Goal: Task Accomplishment & Management: Use online tool/utility

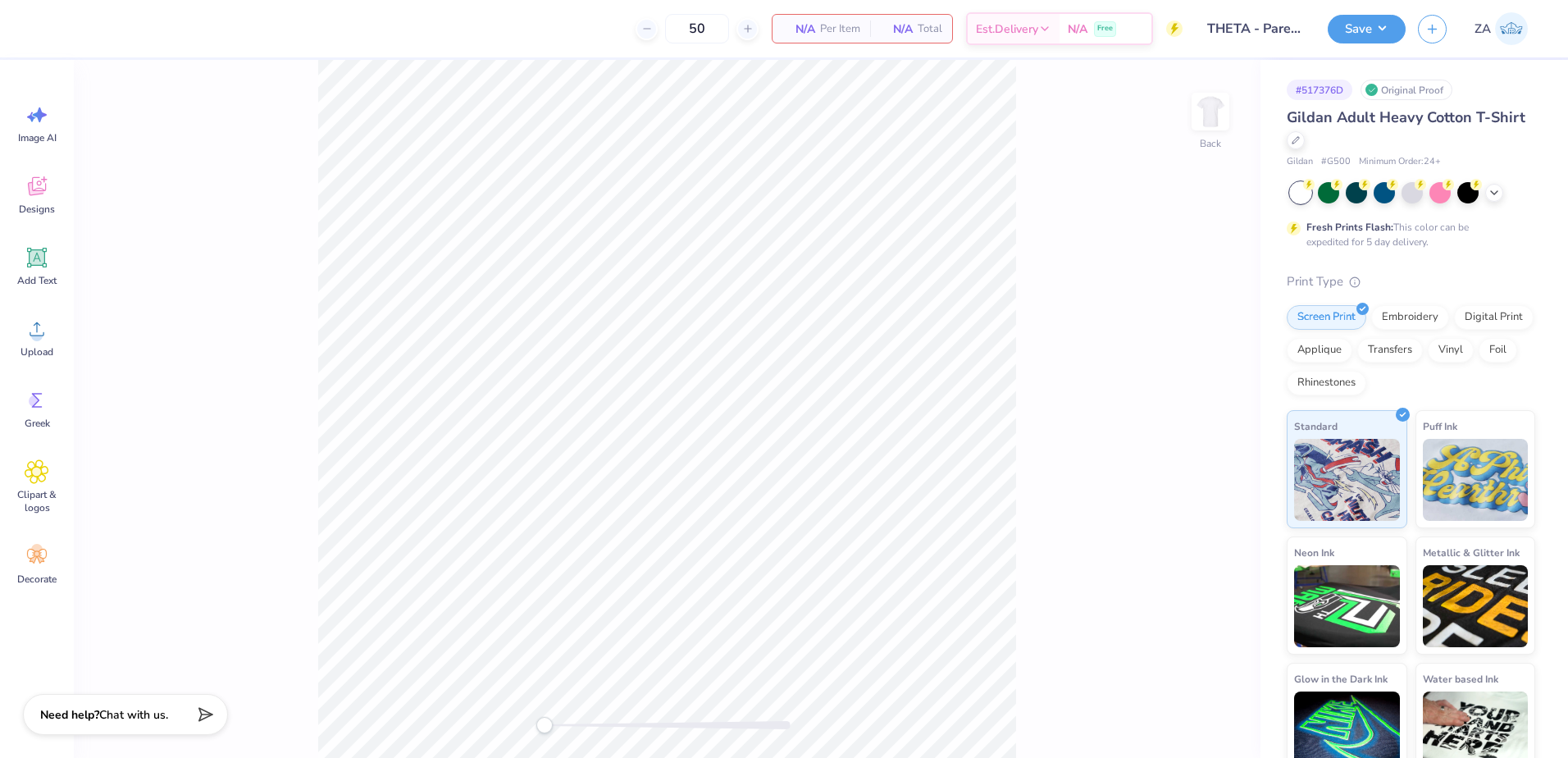
click at [1218, 118] on img at bounding box center [1210, 111] width 33 height 33
click at [52, 340] on div "Upload" at bounding box center [37, 338] width 59 height 62
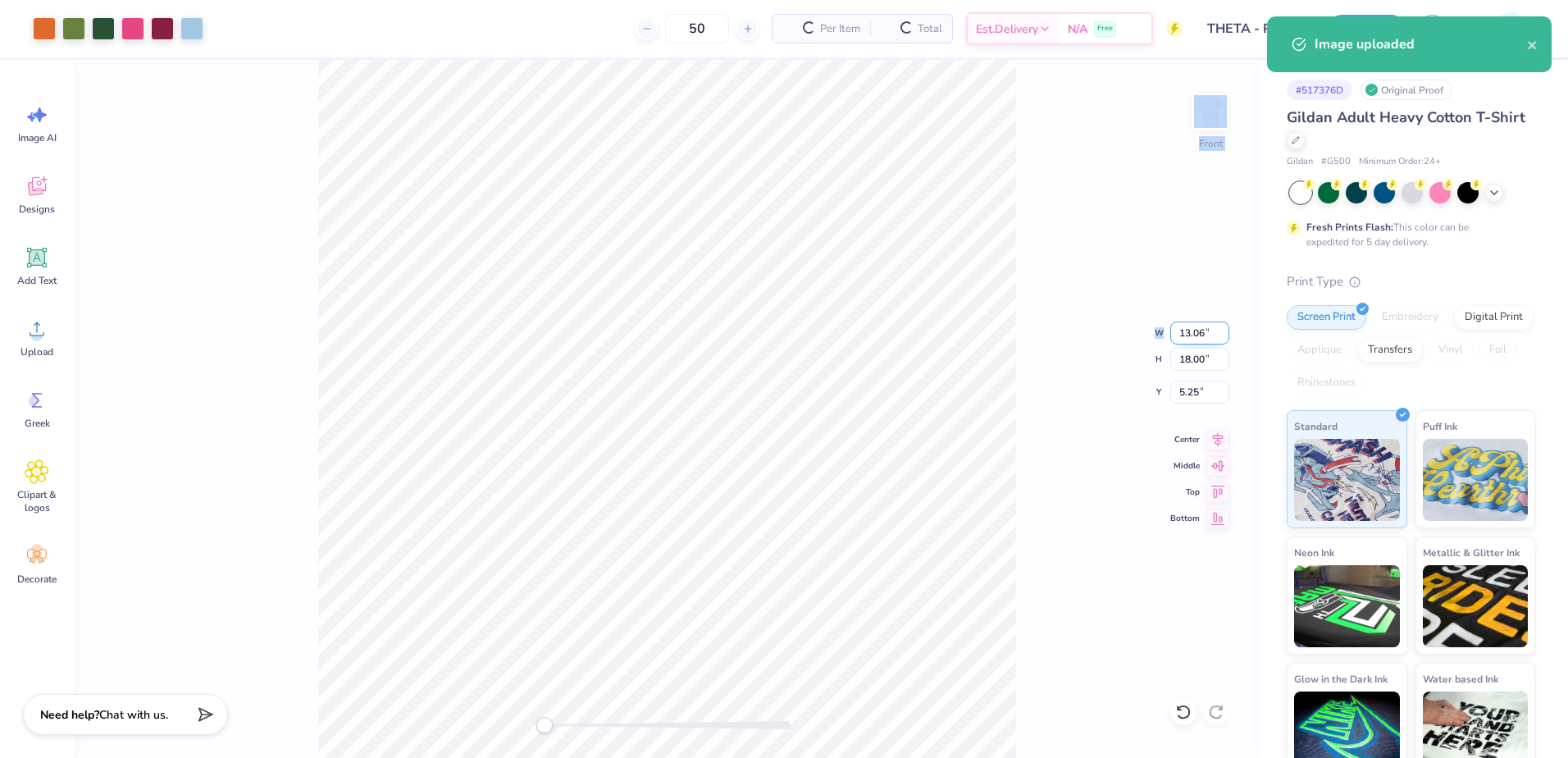
drag, startPoint x: 1175, startPoint y: 332, endPoint x: 1210, endPoint y: 333, distance: 35.0
click at [1210, 333] on div "Front W 13.06 13.06 " H 18.00 18.00 " Y 5.25 5.25 " Center Middle Top Bottom" at bounding box center [667, 409] width 1186 height 698
drag, startPoint x: 1182, startPoint y: 329, endPoint x: 1208, endPoint y: 331, distance: 26.1
click at [1208, 331] on input "13.06" at bounding box center [1200, 334] width 59 height 23
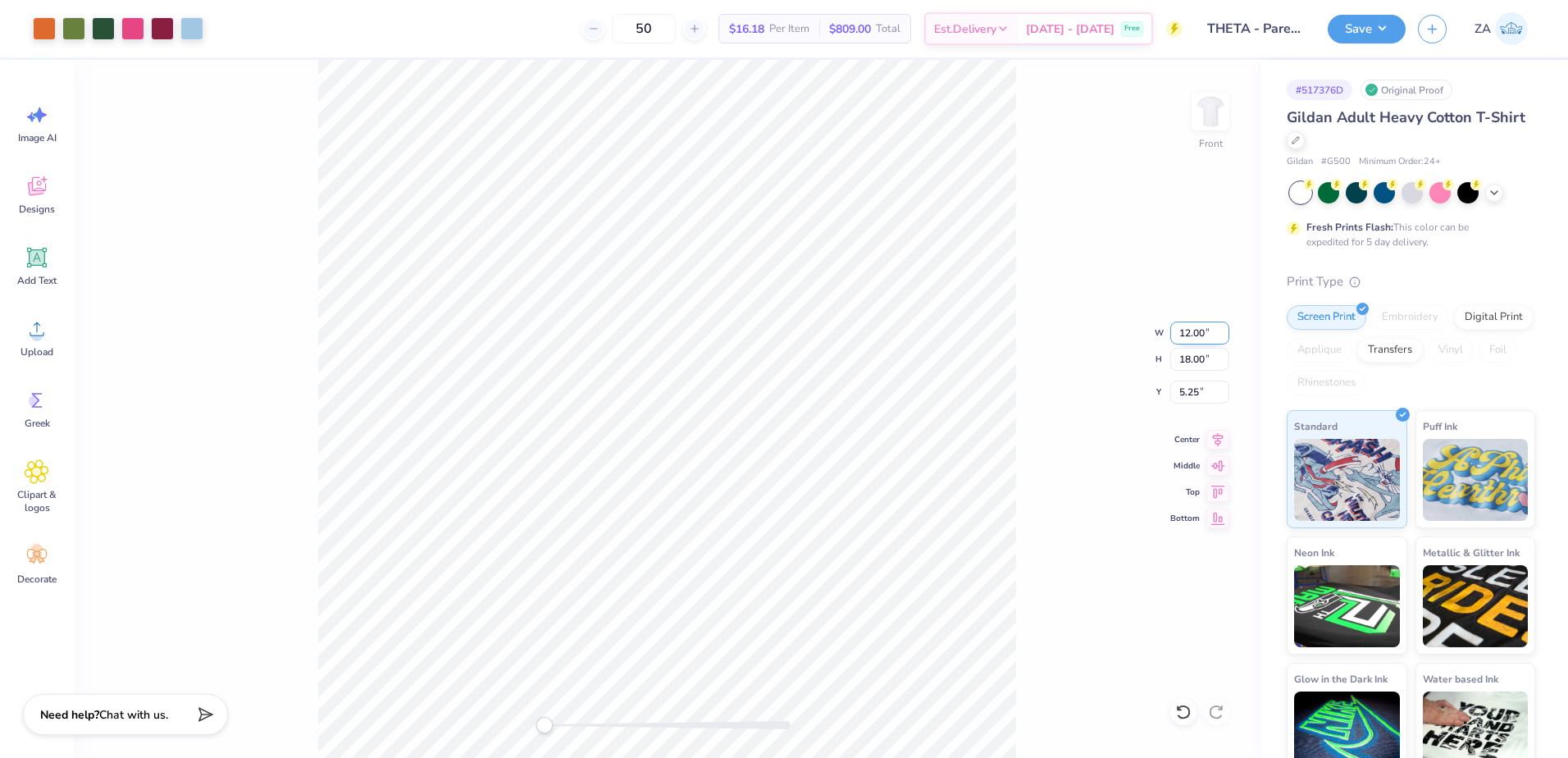
type input "12.00"
drag, startPoint x: 1209, startPoint y: 363, endPoint x: 1158, endPoint y: 364, distance: 51.0
click at [1158, 364] on div "Front W 12.00 12.00 " H 18.00 18.00 " Y 5.25 5.25 " Center Middle Top Bottom" at bounding box center [667, 409] width 1186 height 698
drag, startPoint x: 1178, startPoint y: 364, endPoint x: 1207, endPoint y: 364, distance: 29.0
click at [1207, 364] on input "15.19" at bounding box center [1200, 359] width 59 height 23
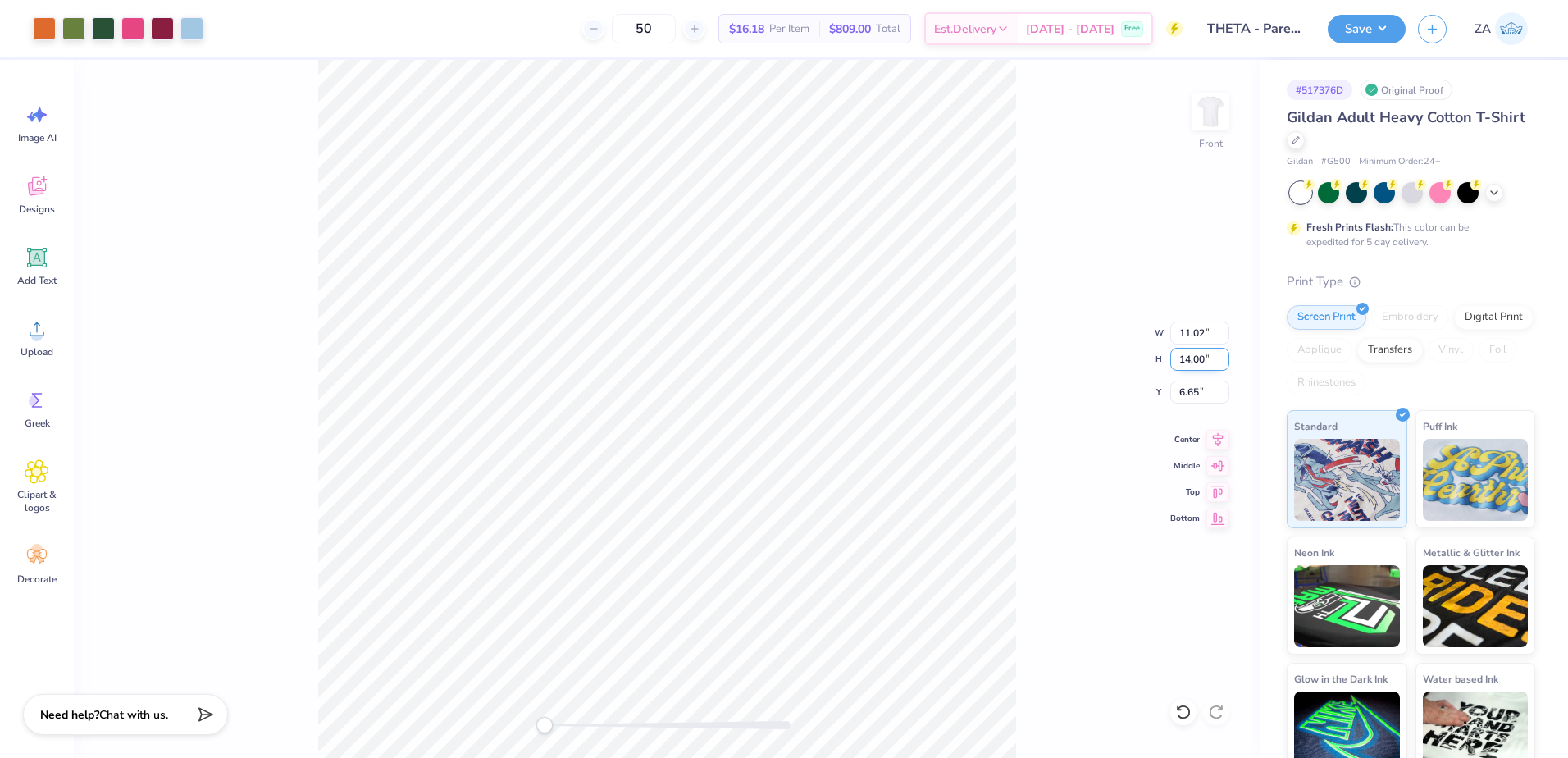
type input "14.00"
drag, startPoint x: 1201, startPoint y: 391, endPoint x: 1180, endPoint y: 394, distance: 21.2
click at [1180, 394] on input "6.65" at bounding box center [1200, 392] width 59 height 23
type input "3.00"
click at [1235, 109] on div "Front" at bounding box center [667, 409] width 1186 height 698
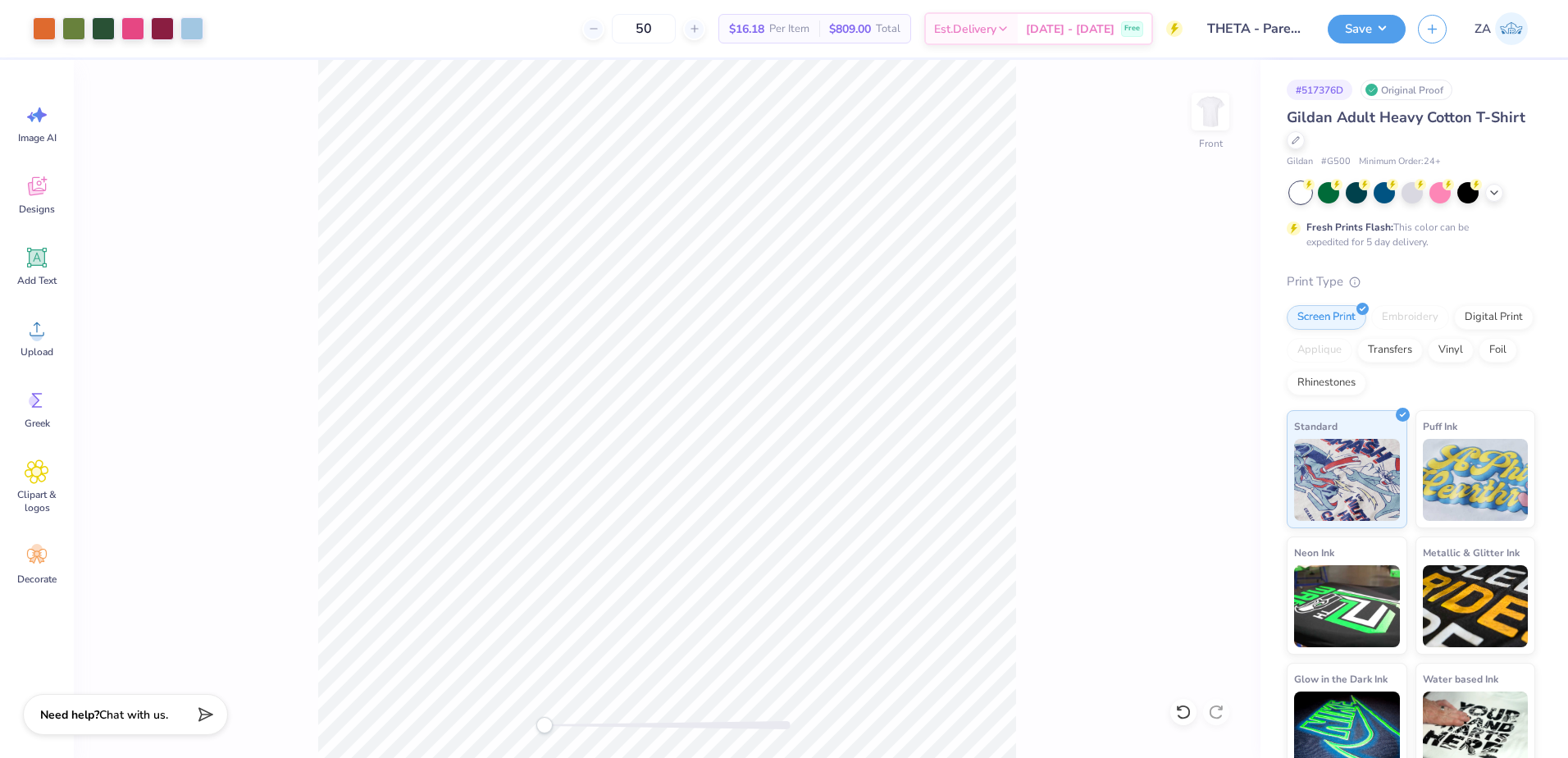
click at [1230, 112] on div "Front" at bounding box center [667, 409] width 1186 height 698
click at [1210, 113] on img at bounding box center [1210, 111] width 66 height 66
click at [50, 320] on div "Upload" at bounding box center [37, 338] width 59 height 62
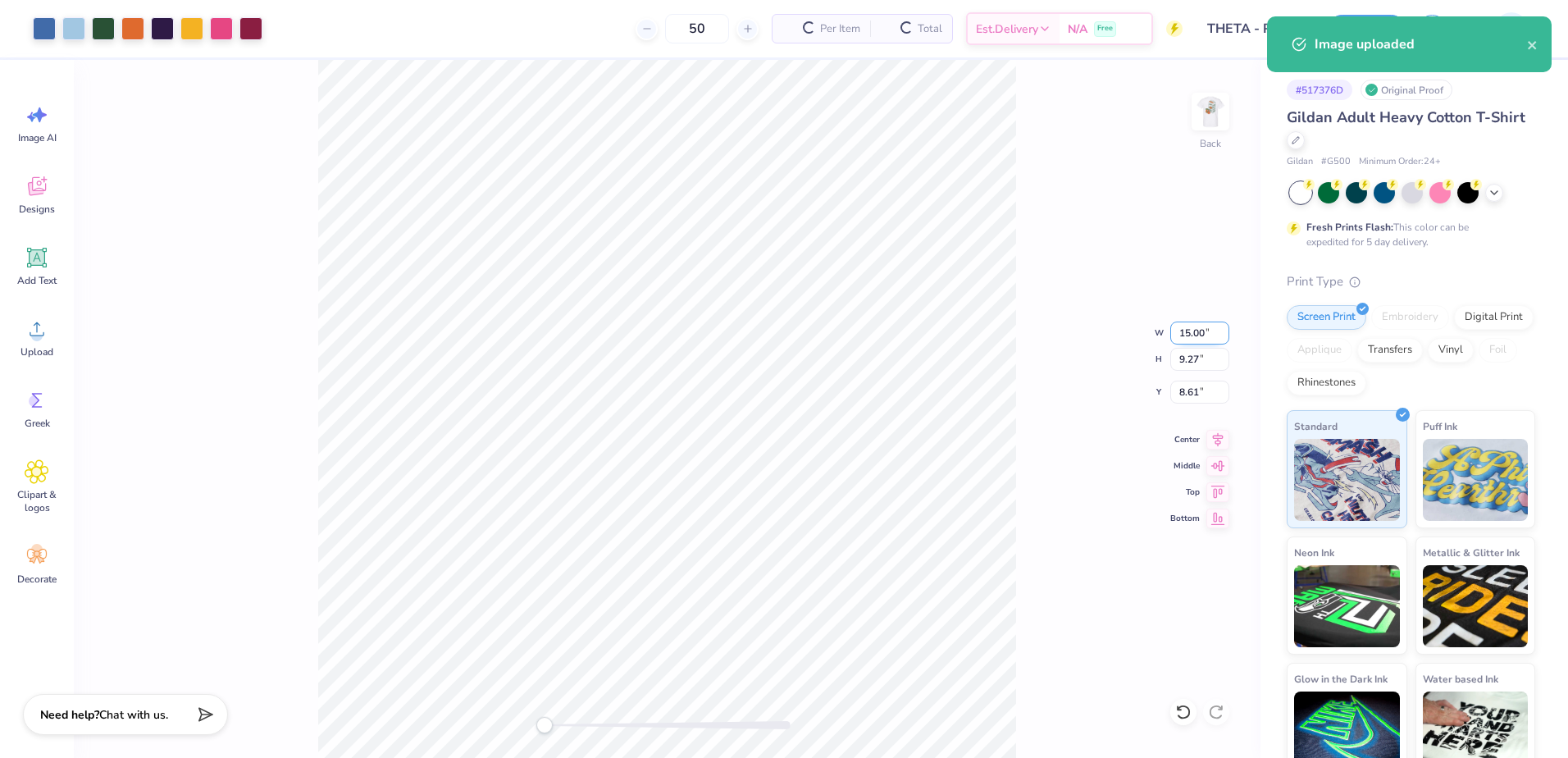
drag, startPoint x: 1172, startPoint y: 333, endPoint x: 1208, endPoint y: 333, distance: 36.0
click at [1208, 333] on input "15.00" at bounding box center [1200, 334] width 59 height 23
type input "8.00"
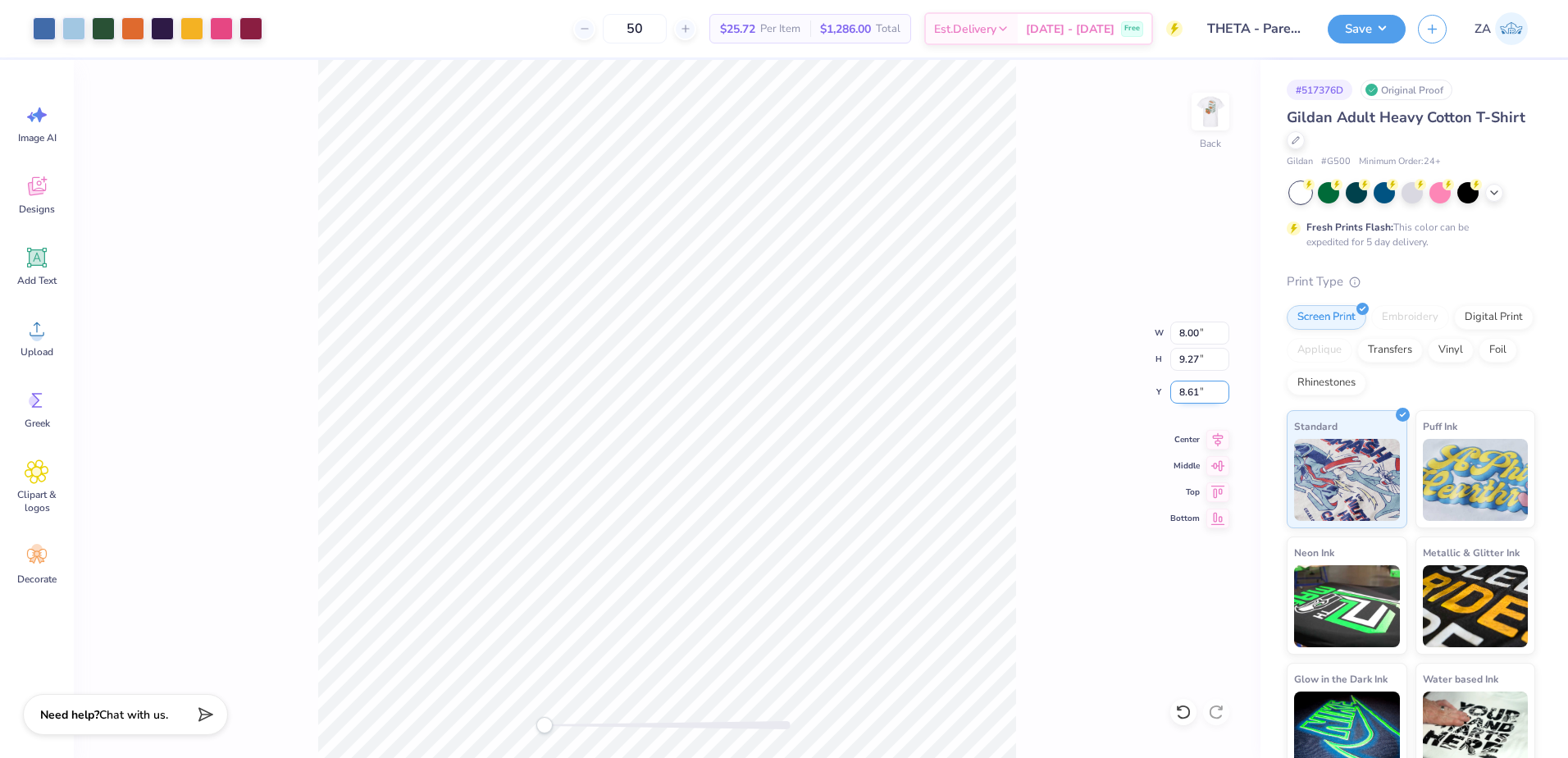
drag, startPoint x: 1182, startPoint y: 391, endPoint x: 1202, endPoint y: 391, distance: 20.0
click at [1202, 391] on input "8.61" at bounding box center [1200, 392] width 59 height 23
type input "3.00"
drag, startPoint x: 1203, startPoint y: 331, endPoint x: 1178, endPoint y: 328, distance: 25.2
click at [1178, 328] on input "8.00" at bounding box center [1200, 334] width 59 height 23
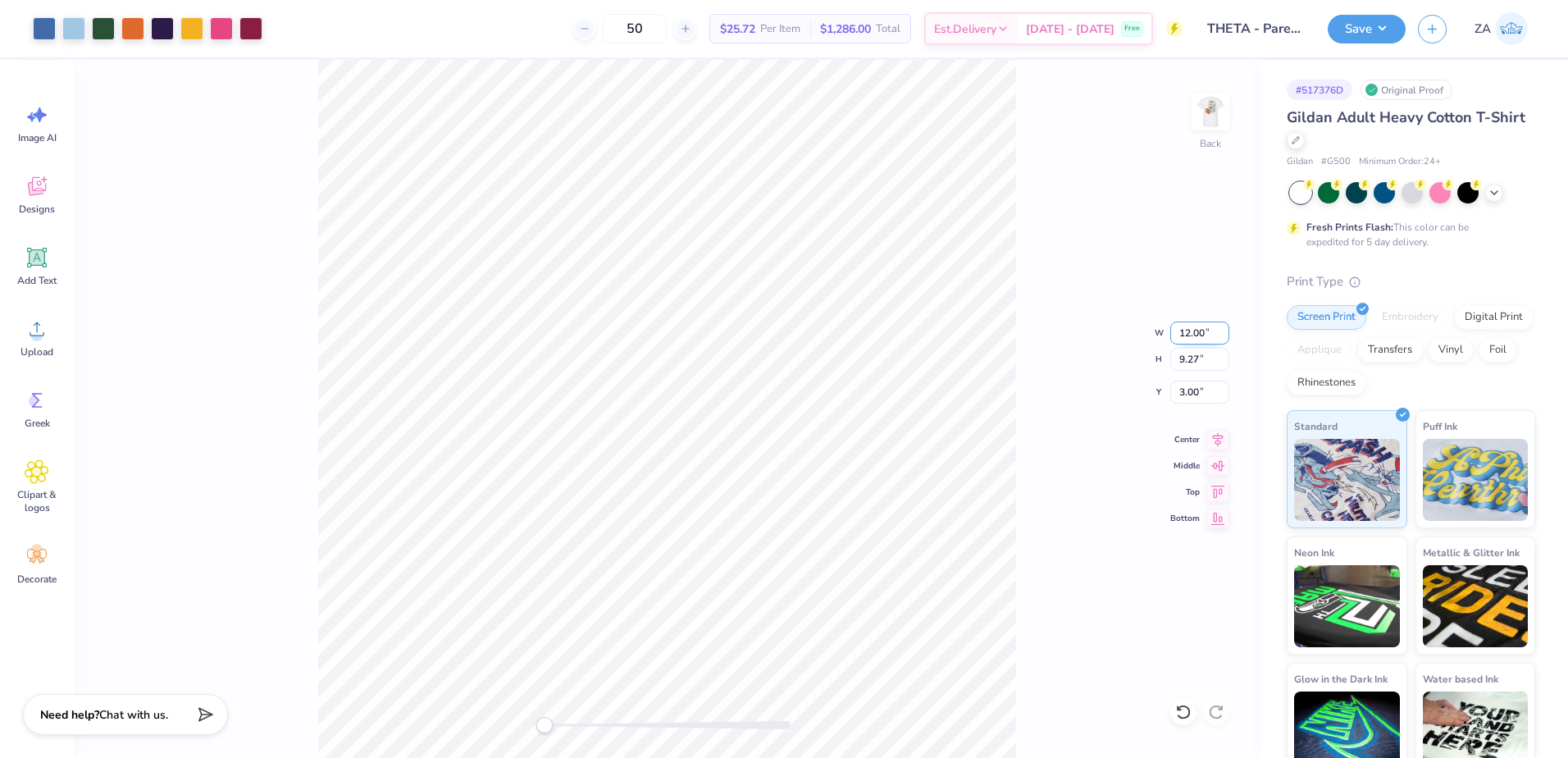
type input "12.00"
click at [1215, 108] on img at bounding box center [1210, 111] width 66 height 66
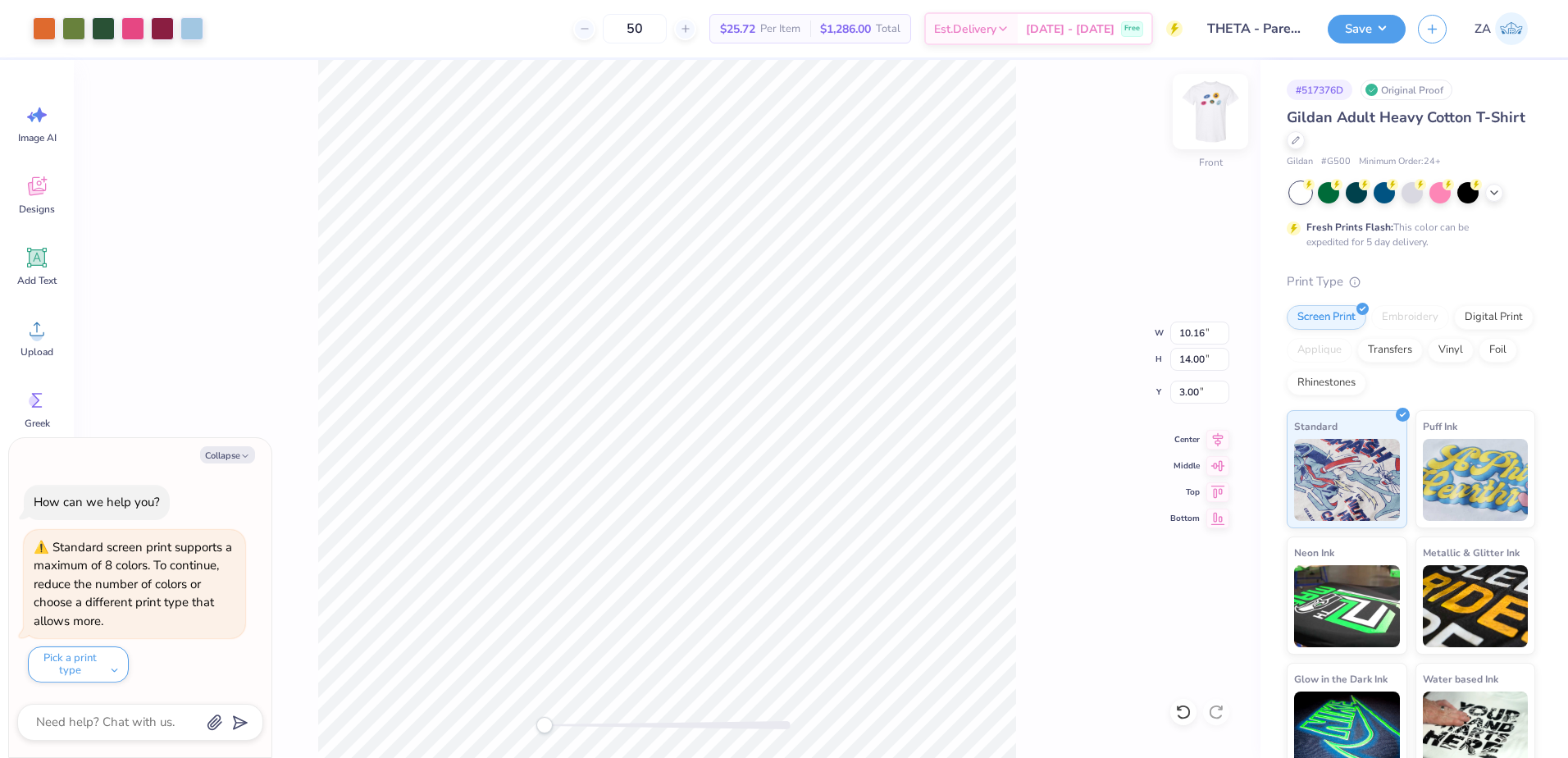
click at [1219, 110] on img at bounding box center [1210, 111] width 66 height 66
type textarea "x"
type input "10.32"
type input "14.23"
type input "1.21"
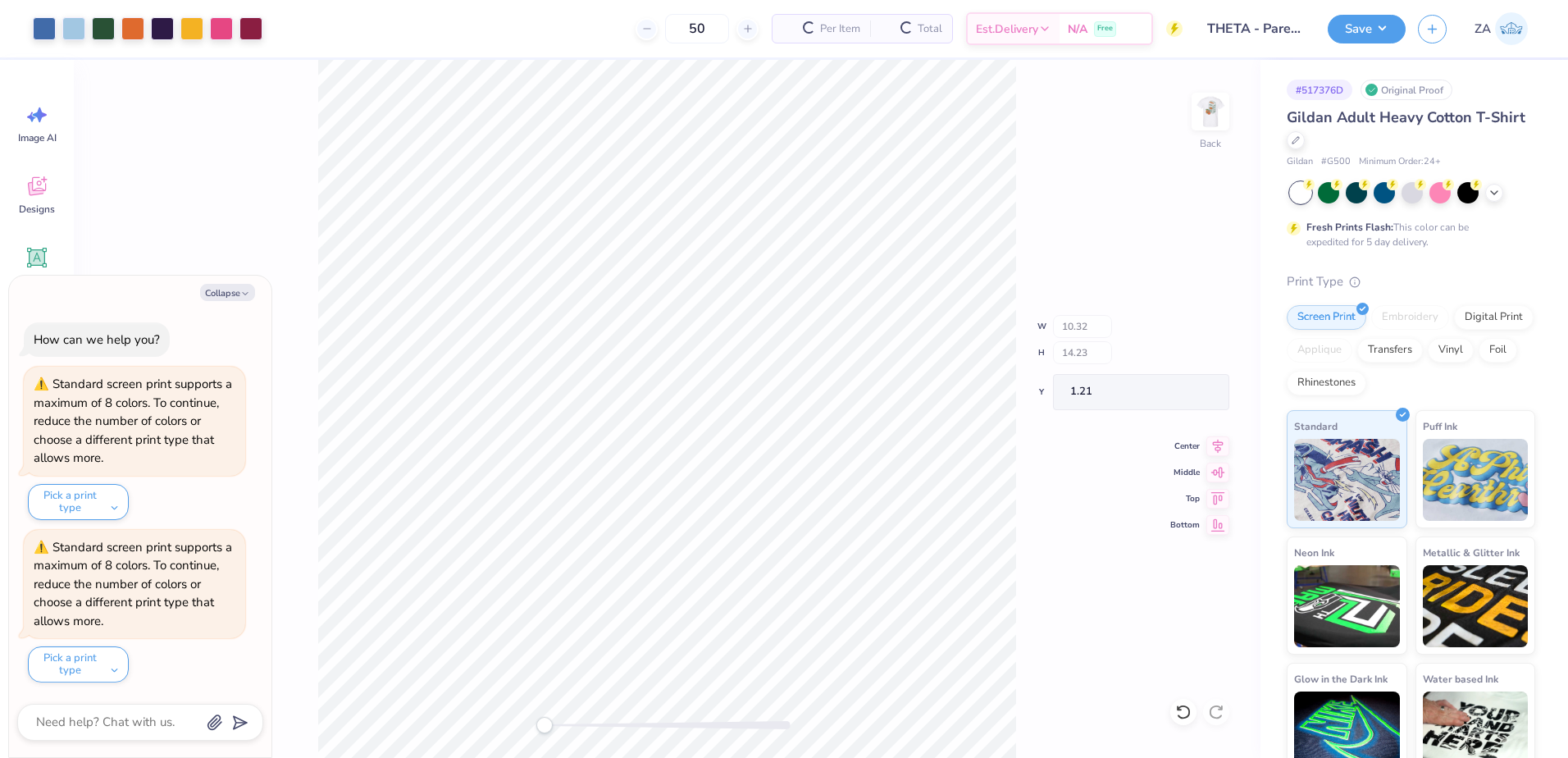
type textarea "x"
type input "10.00"
type input "6.18"
type input "3.00"
click at [1205, 115] on img at bounding box center [1210, 111] width 66 height 66
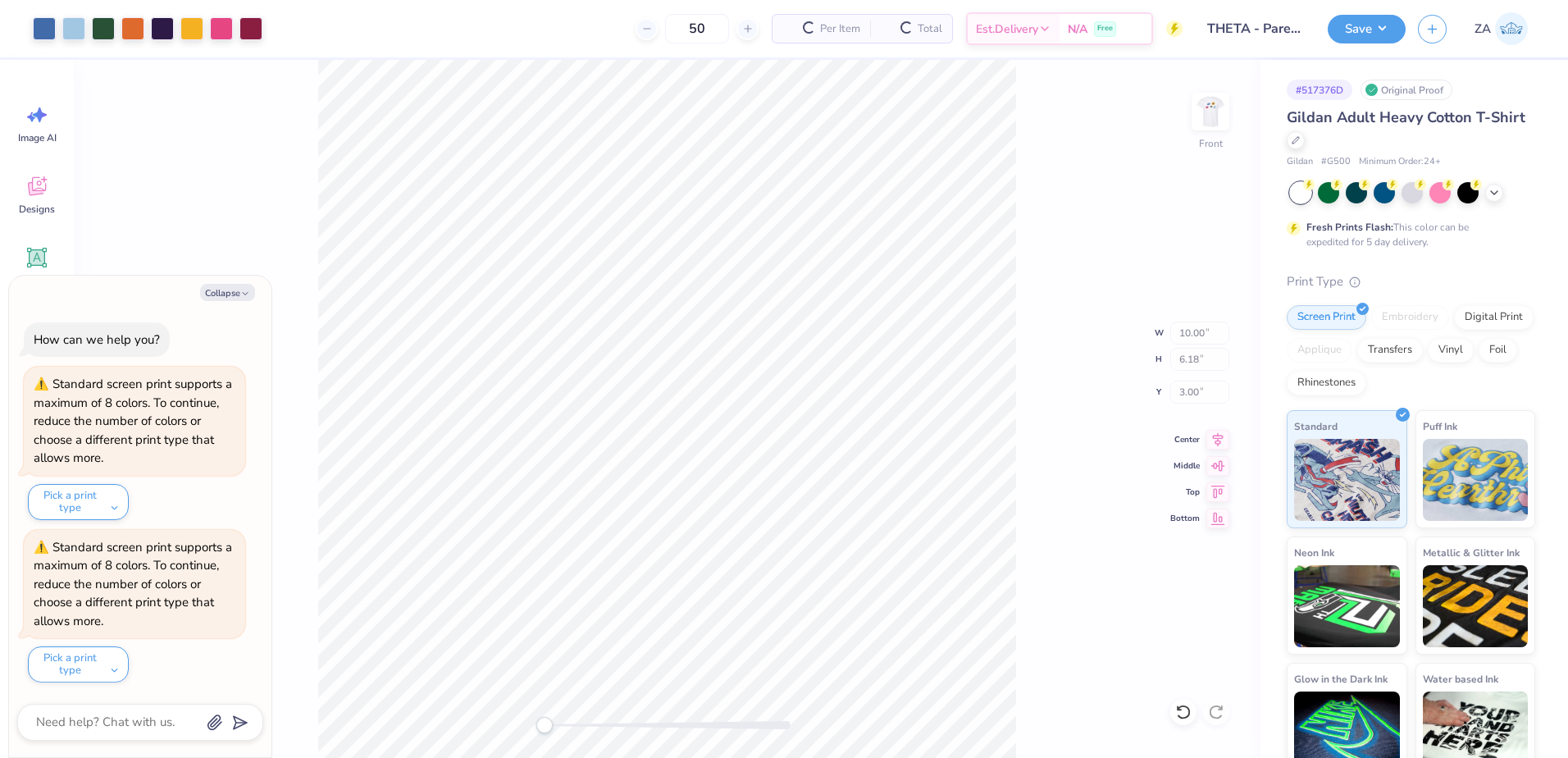
type textarea "x"
type input "9.84"
type input "6.09"
type input "4.76"
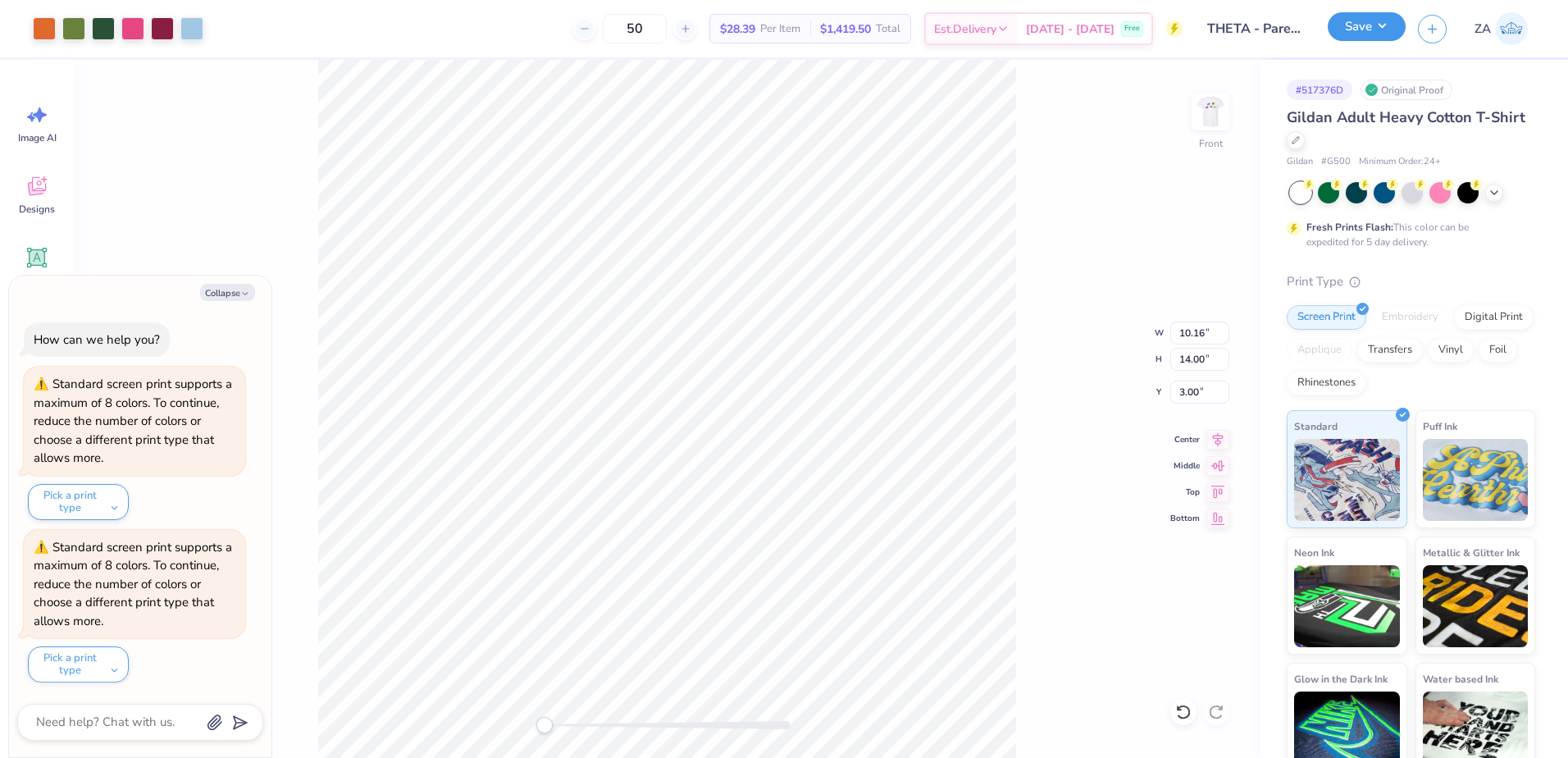
click at [1356, 36] on button "Save" at bounding box center [1366, 27] width 78 height 28
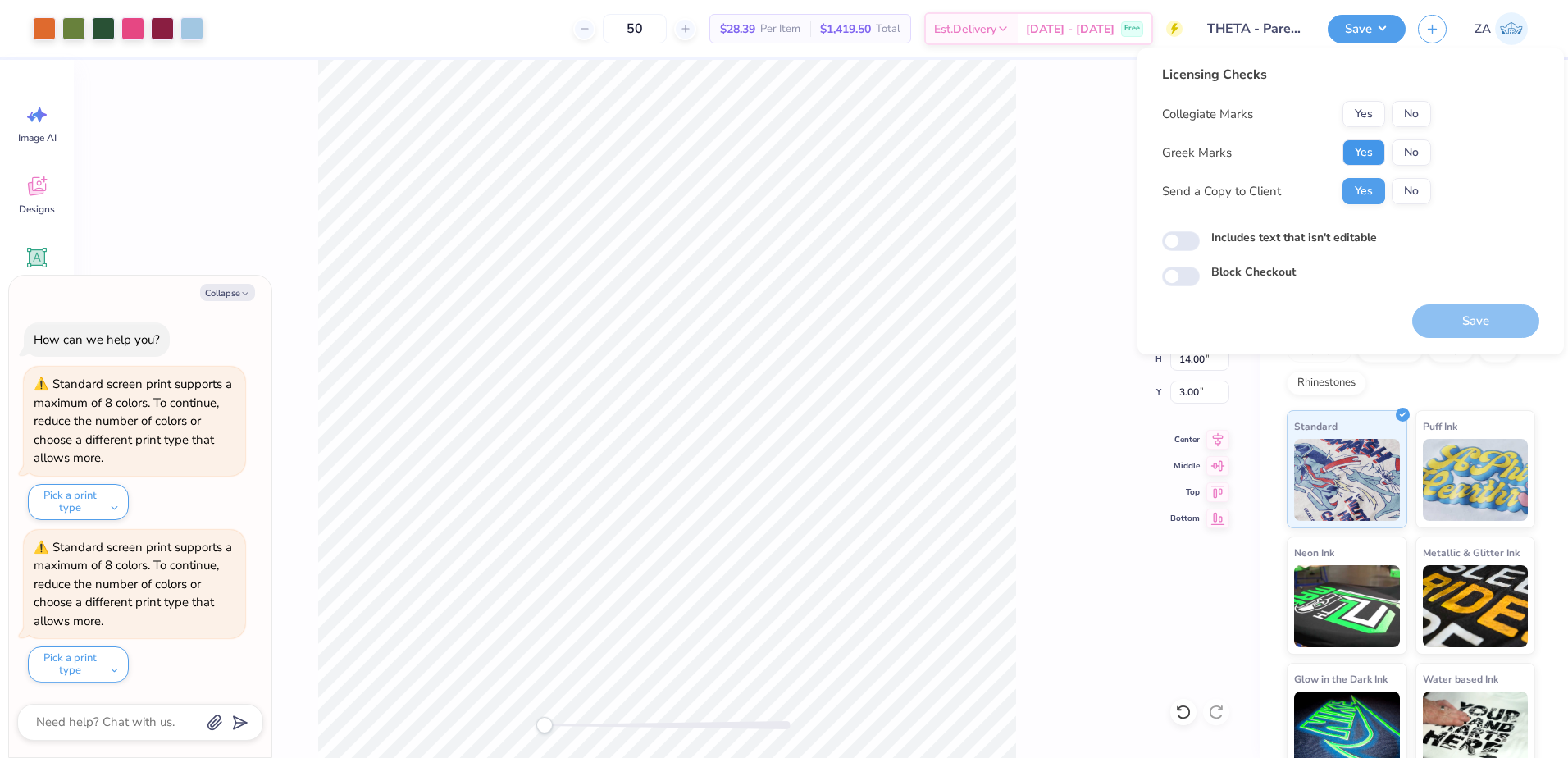
click at [1358, 159] on button "Yes" at bounding box center [1363, 152] width 43 height 26
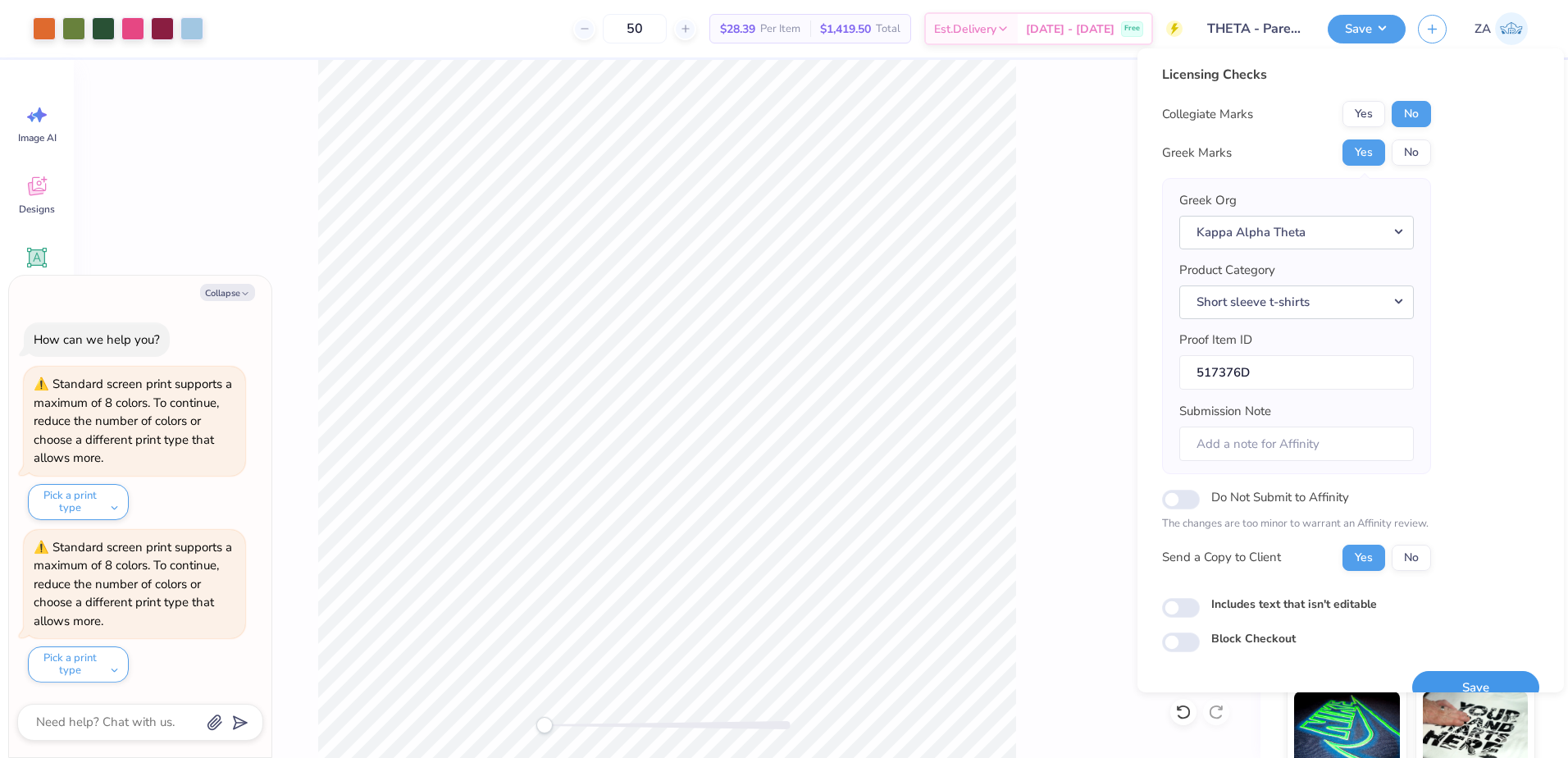
click at [1432, 678] on button "Save" at bounding box center [1475, 688] width 127 height 33
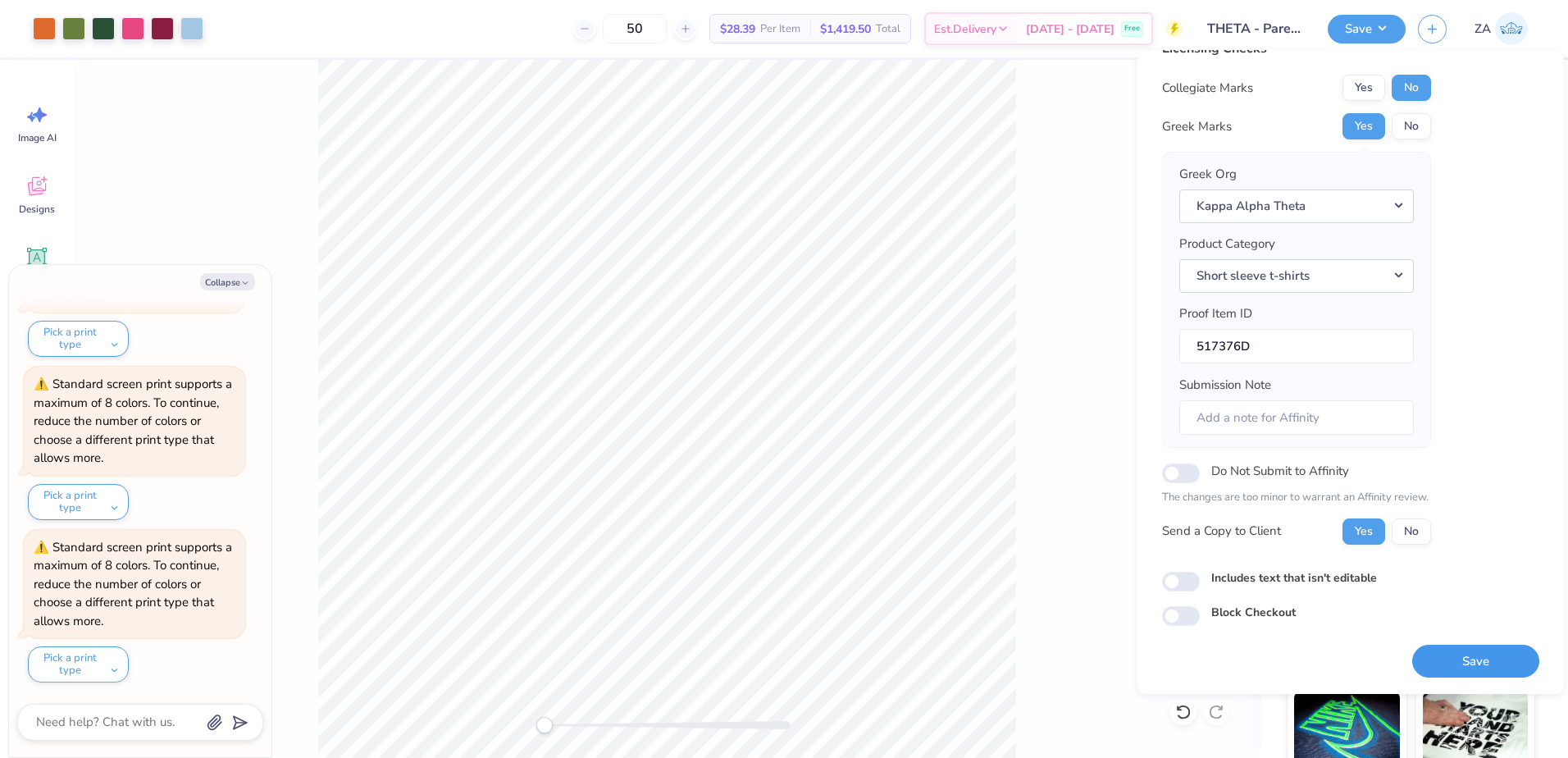
click at [1443, 671] on button "Save" at bounding box center [1475, 661] width 127 height 33
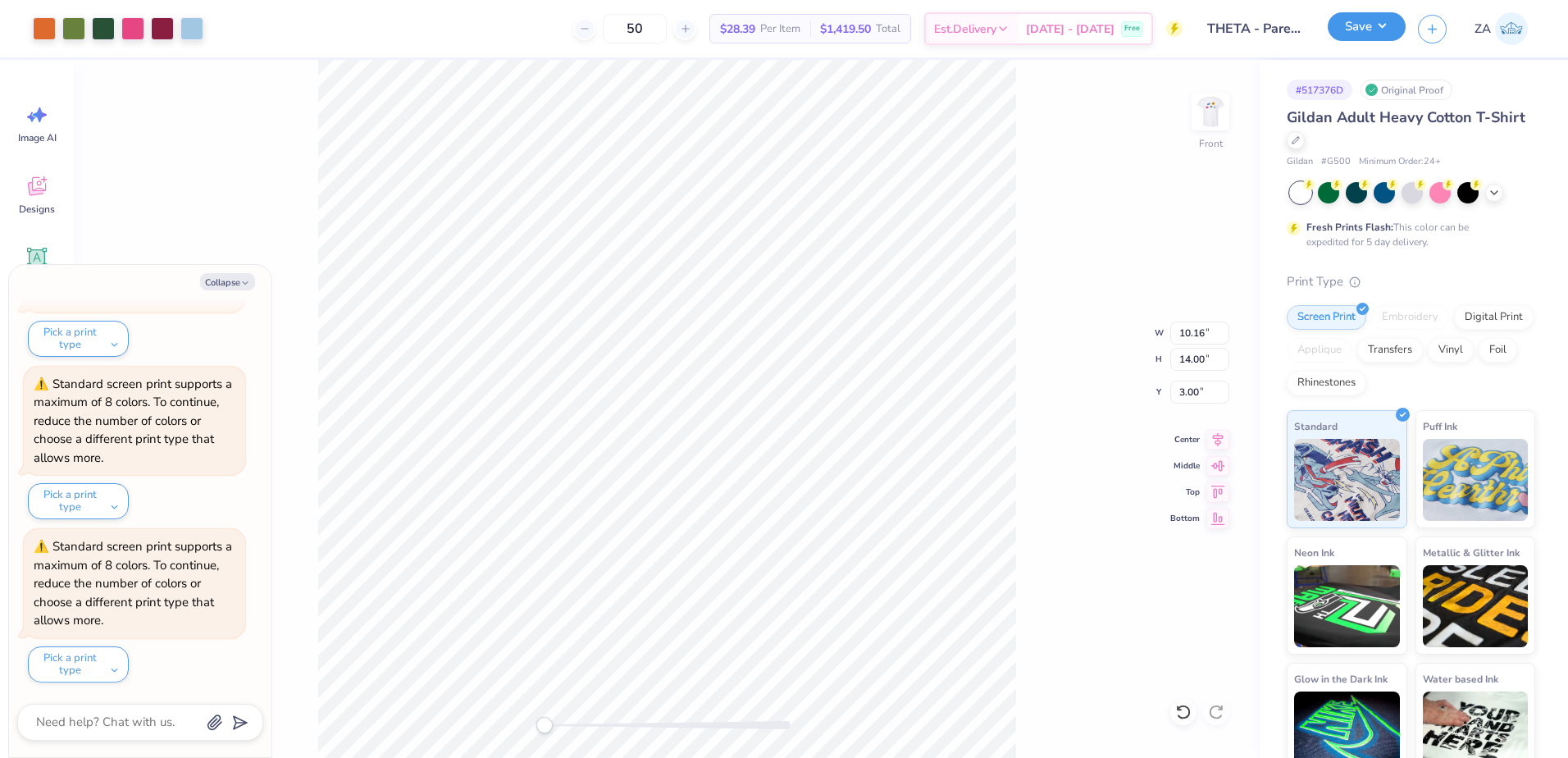
click at [1375, 29] on button "Save" at bounding box center [1366, 27] width 78 height 28
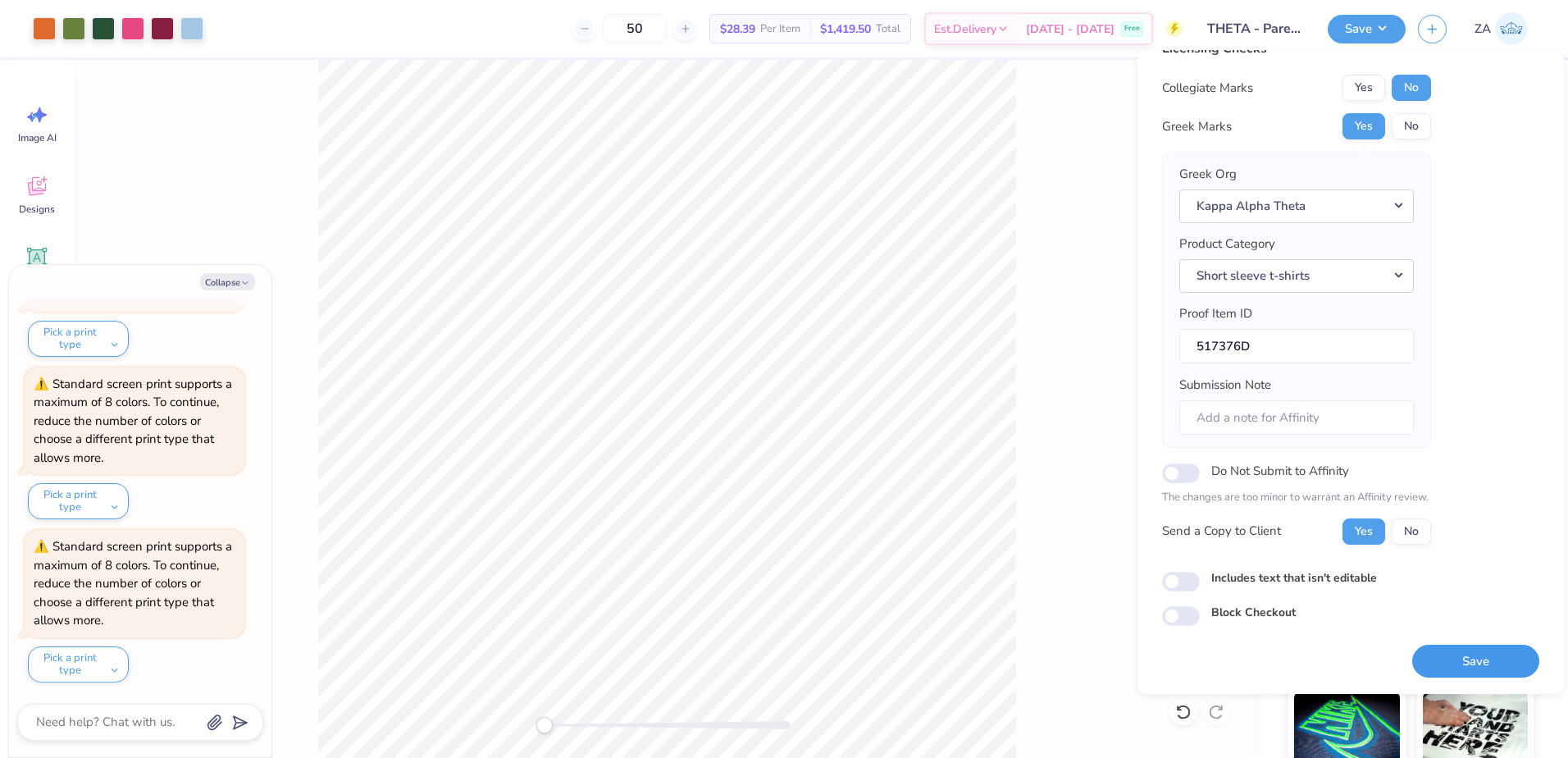
click at [1462, 658] on button "Save" at bounding box center [1475, 661] width 127 height 33
click at [1462, 665] on button "Save" at bounding box center [1475, 661] width 127 height 33
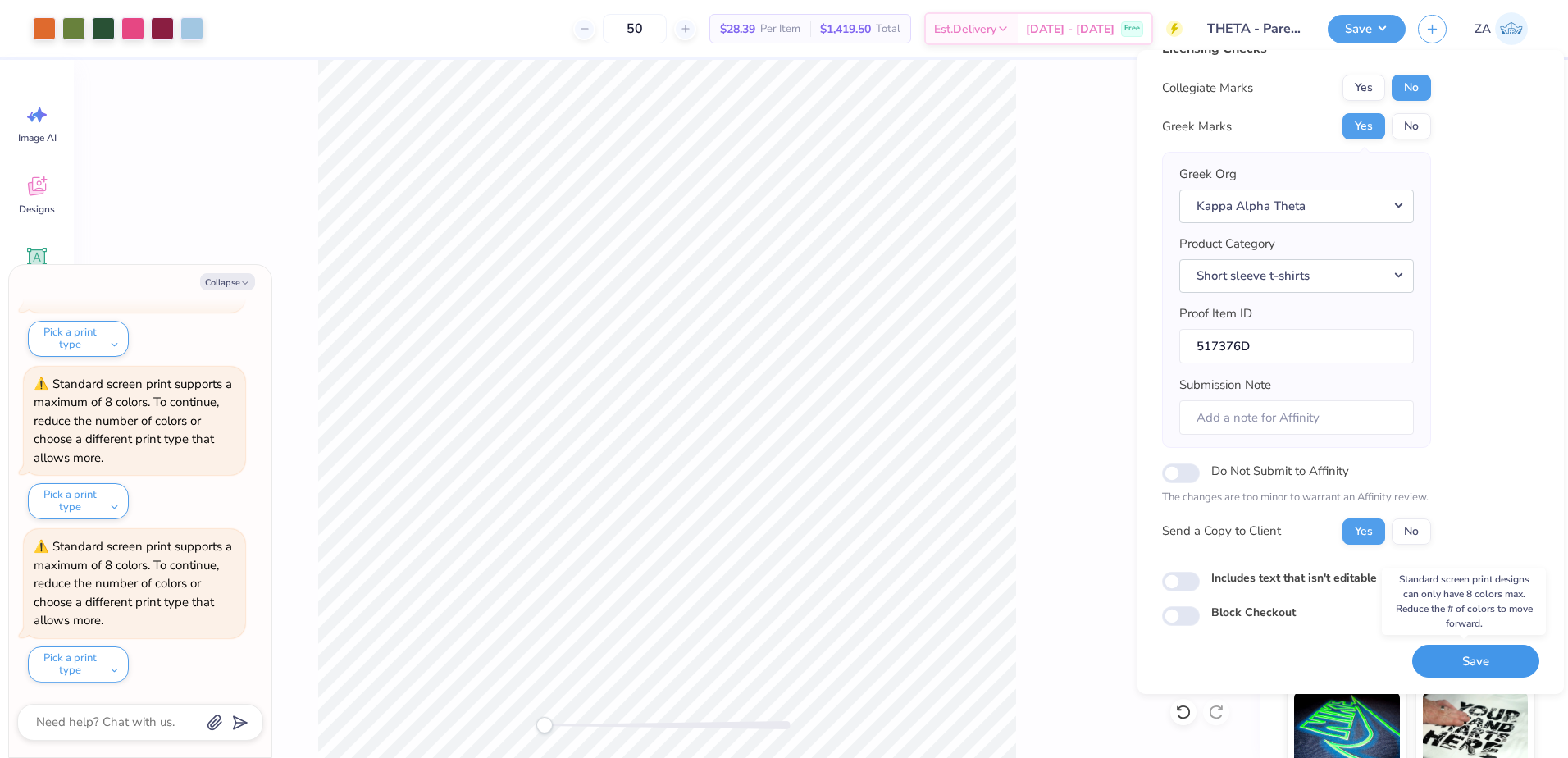
click at [1462, 665] on button "Save" at bounding box center [1475, 661] width 127 height 33
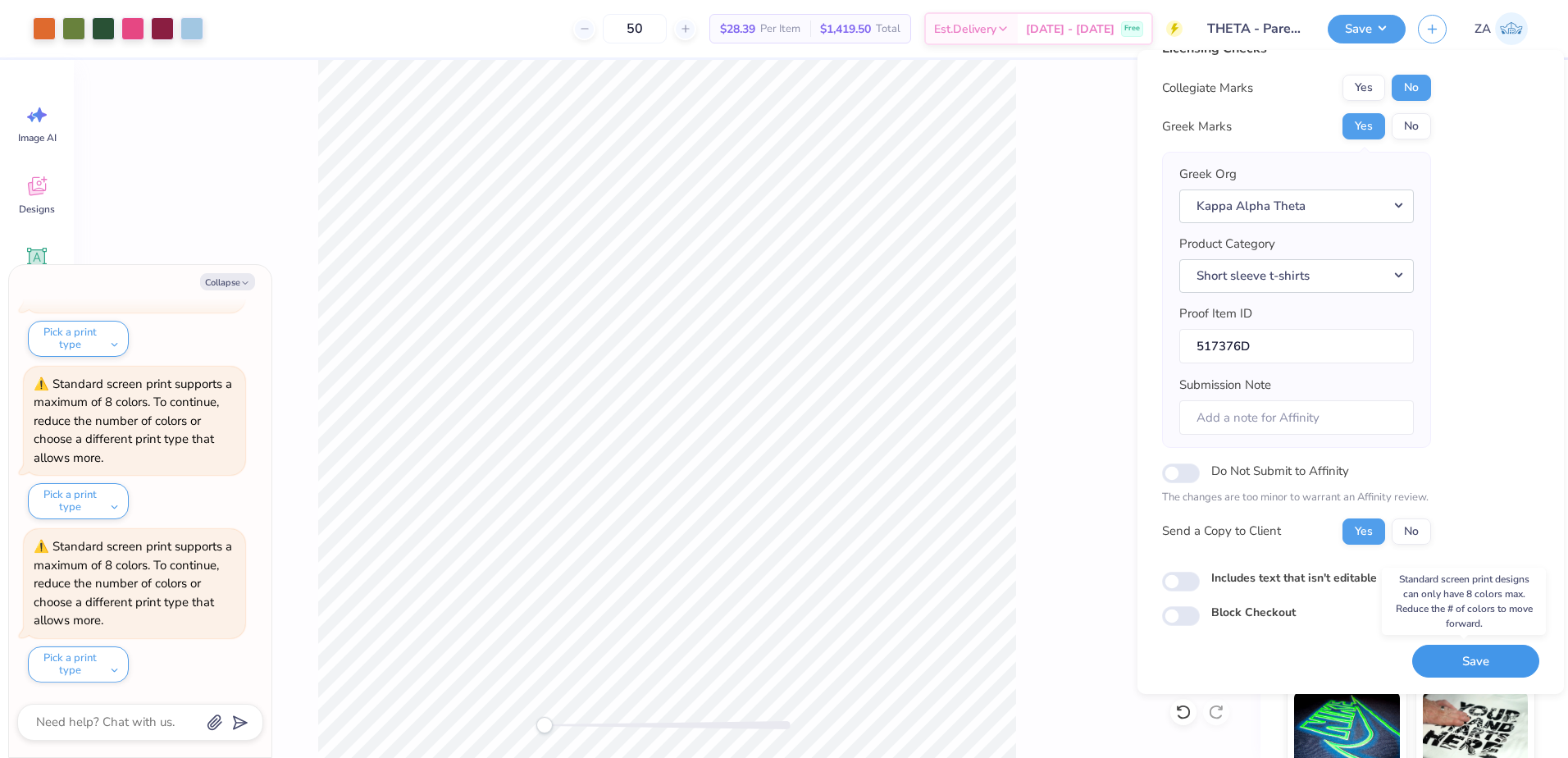
click at [1462, 665] on button "Save" at bounding box center [1475, 661] width 127 height 33
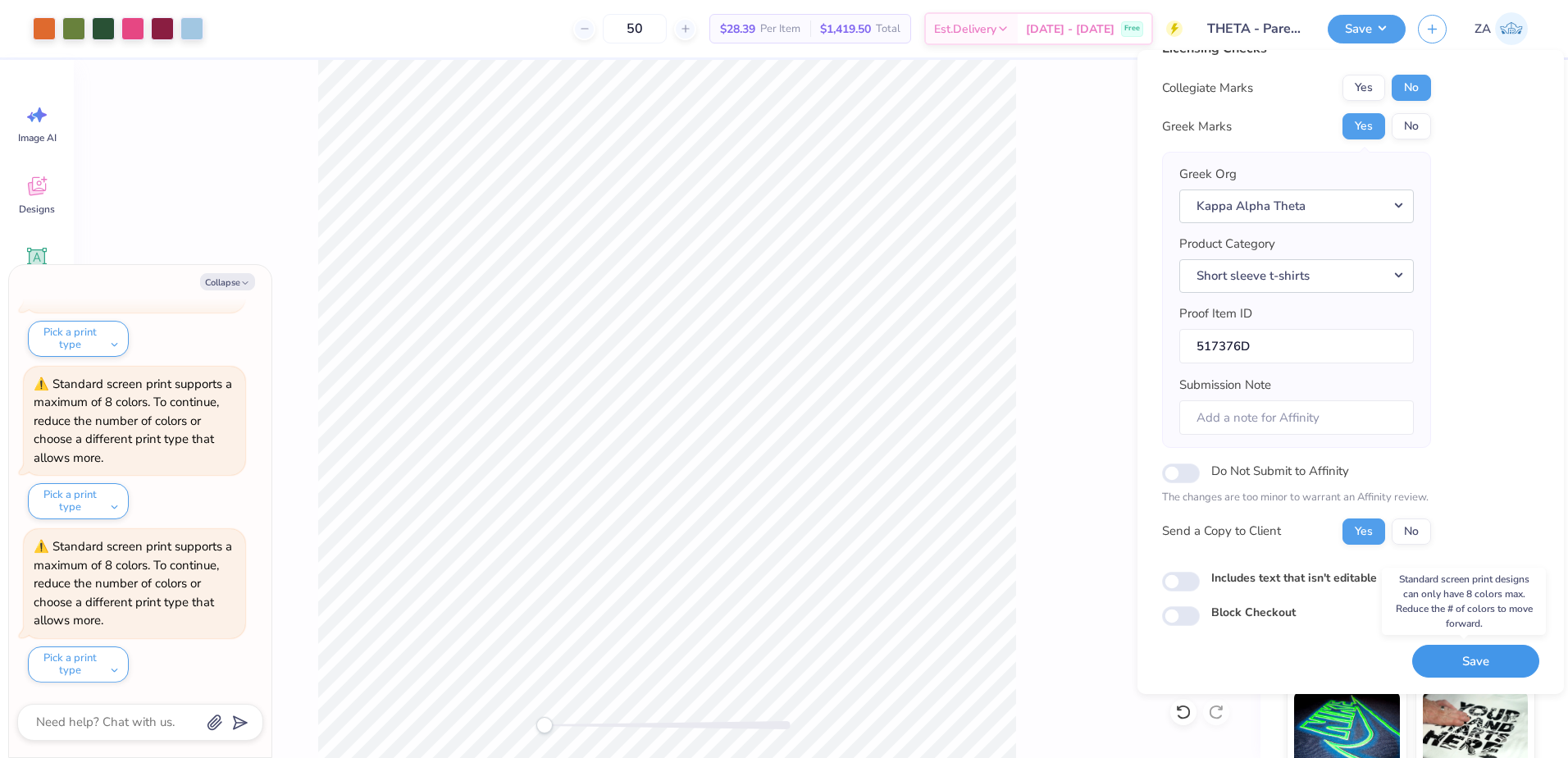
click at [1462, 665] on button "Save" at bounding box center [1475, 661] width 127 height 33
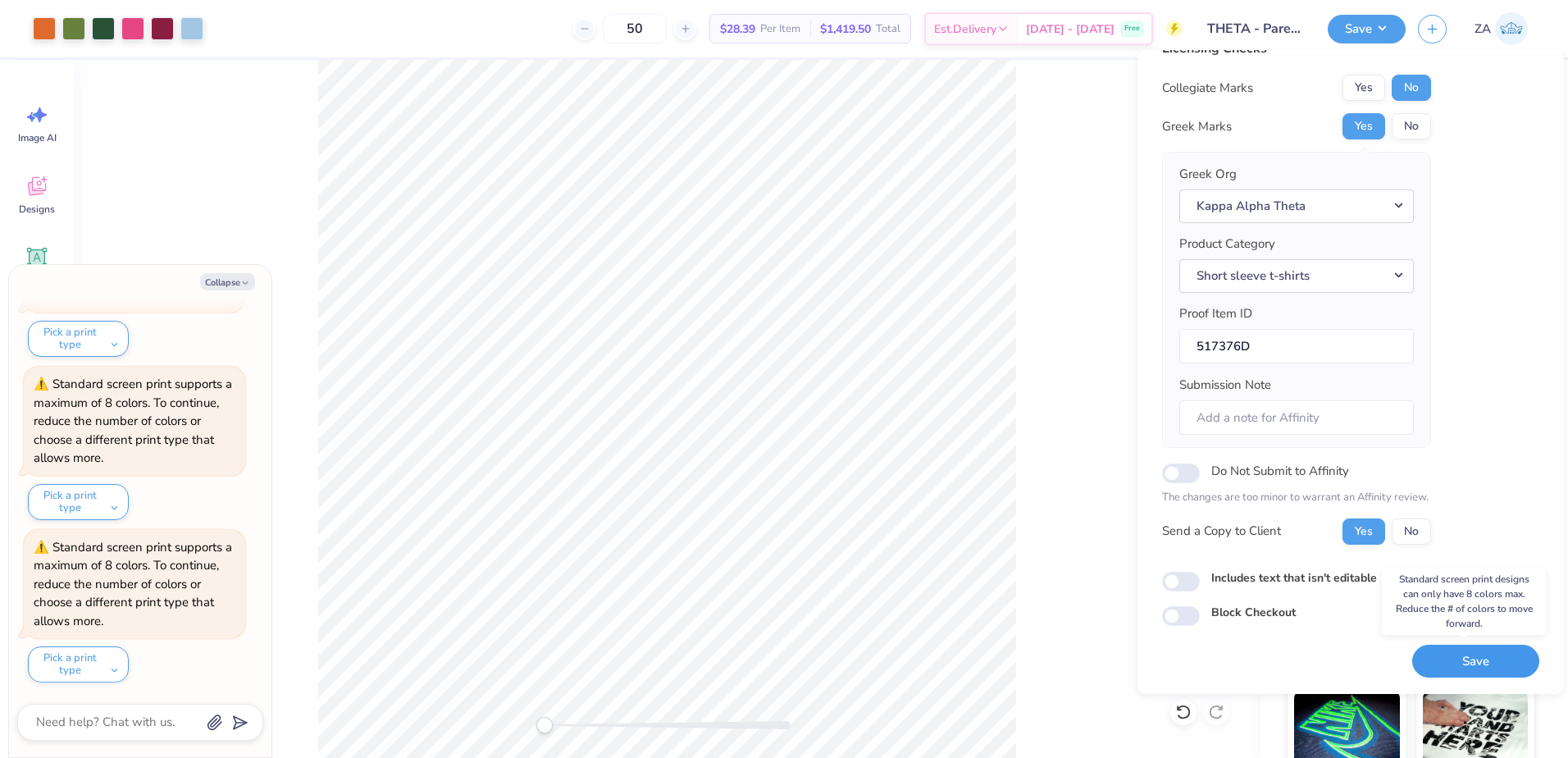
click at [1462, 665] on button "Save" at bounding box center [1475, 661] width 127 height 33
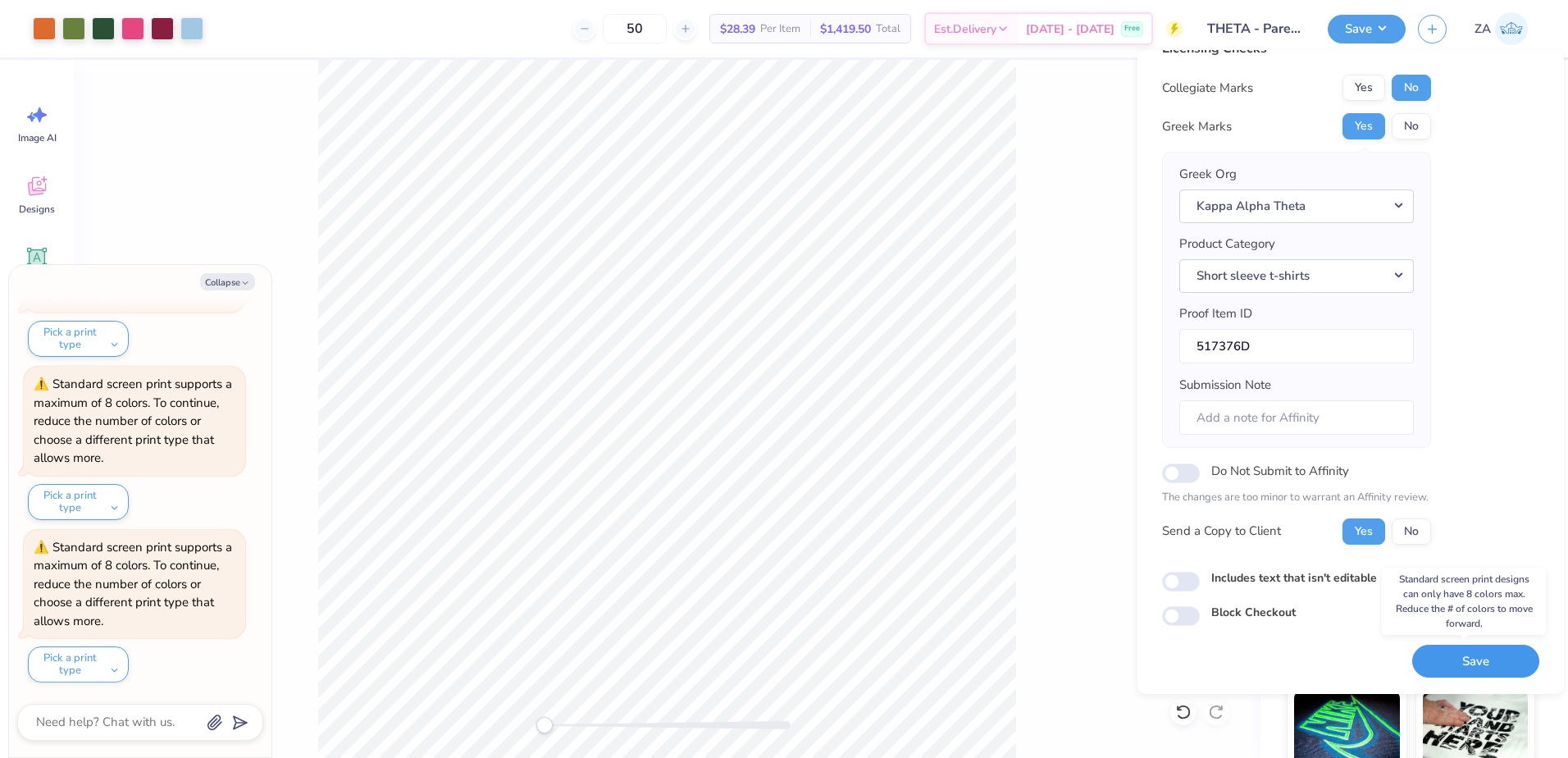
type textarea "x"
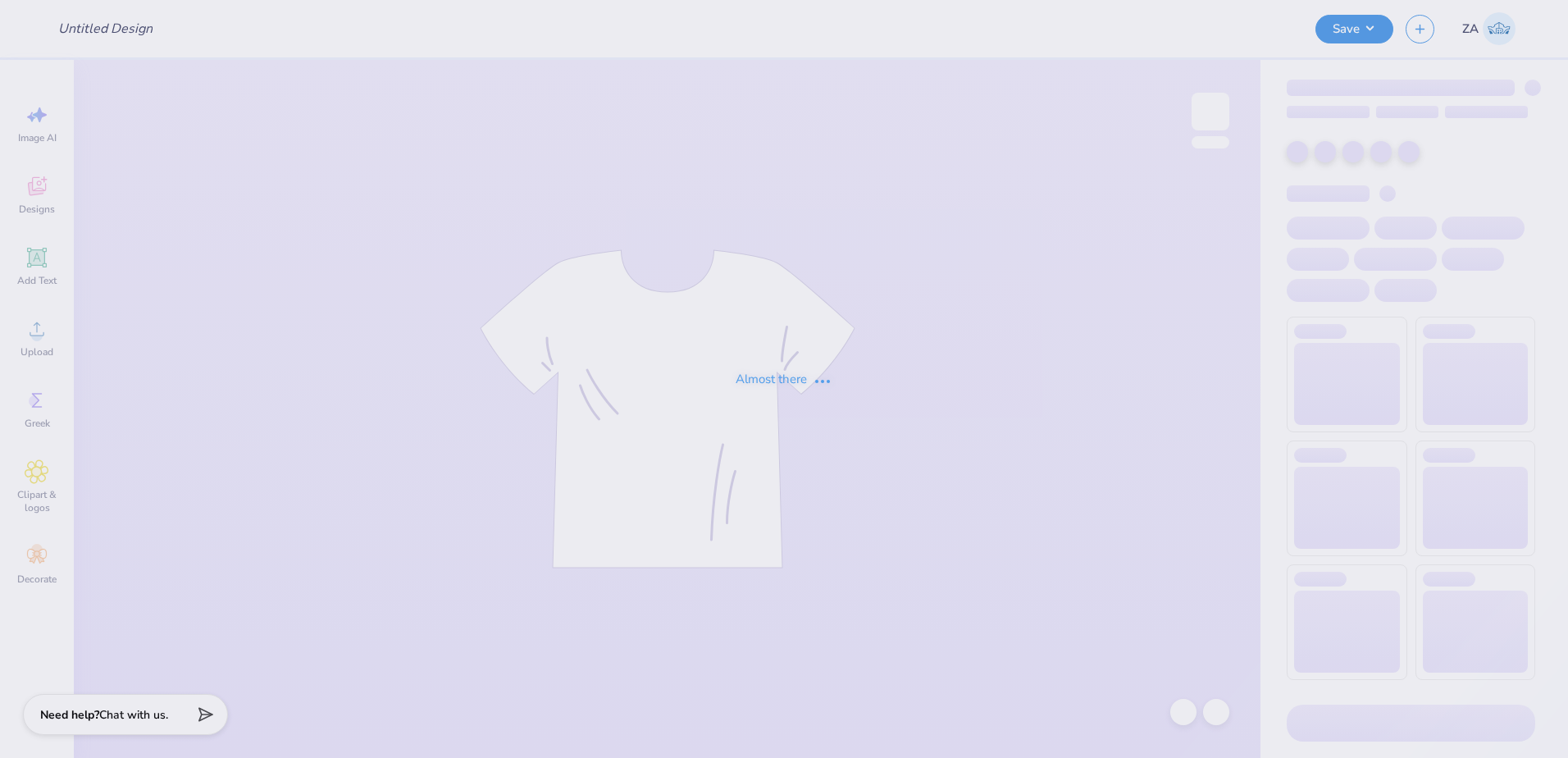
type input "THETA - Parent's Weekend"
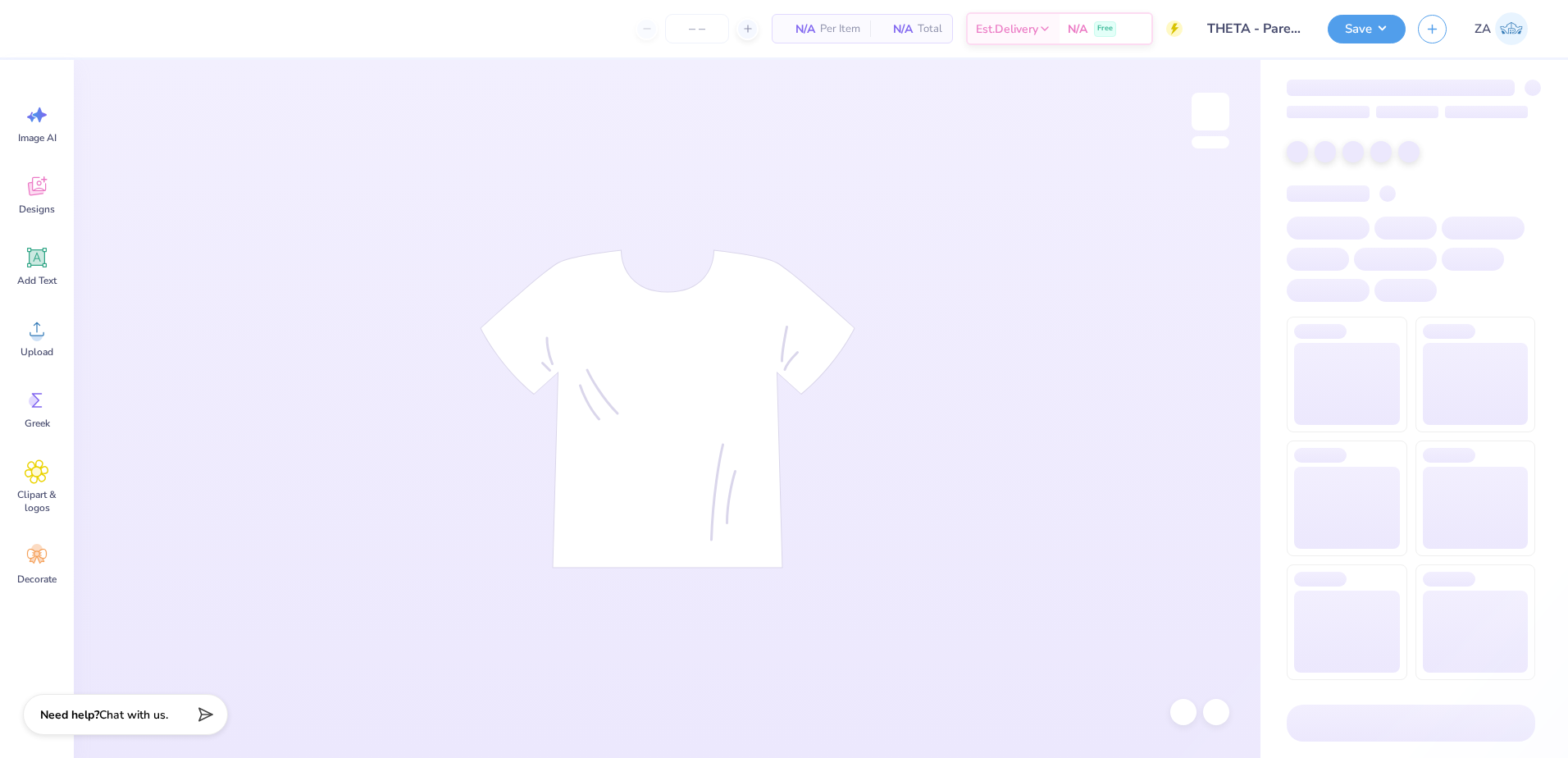
type input "50"
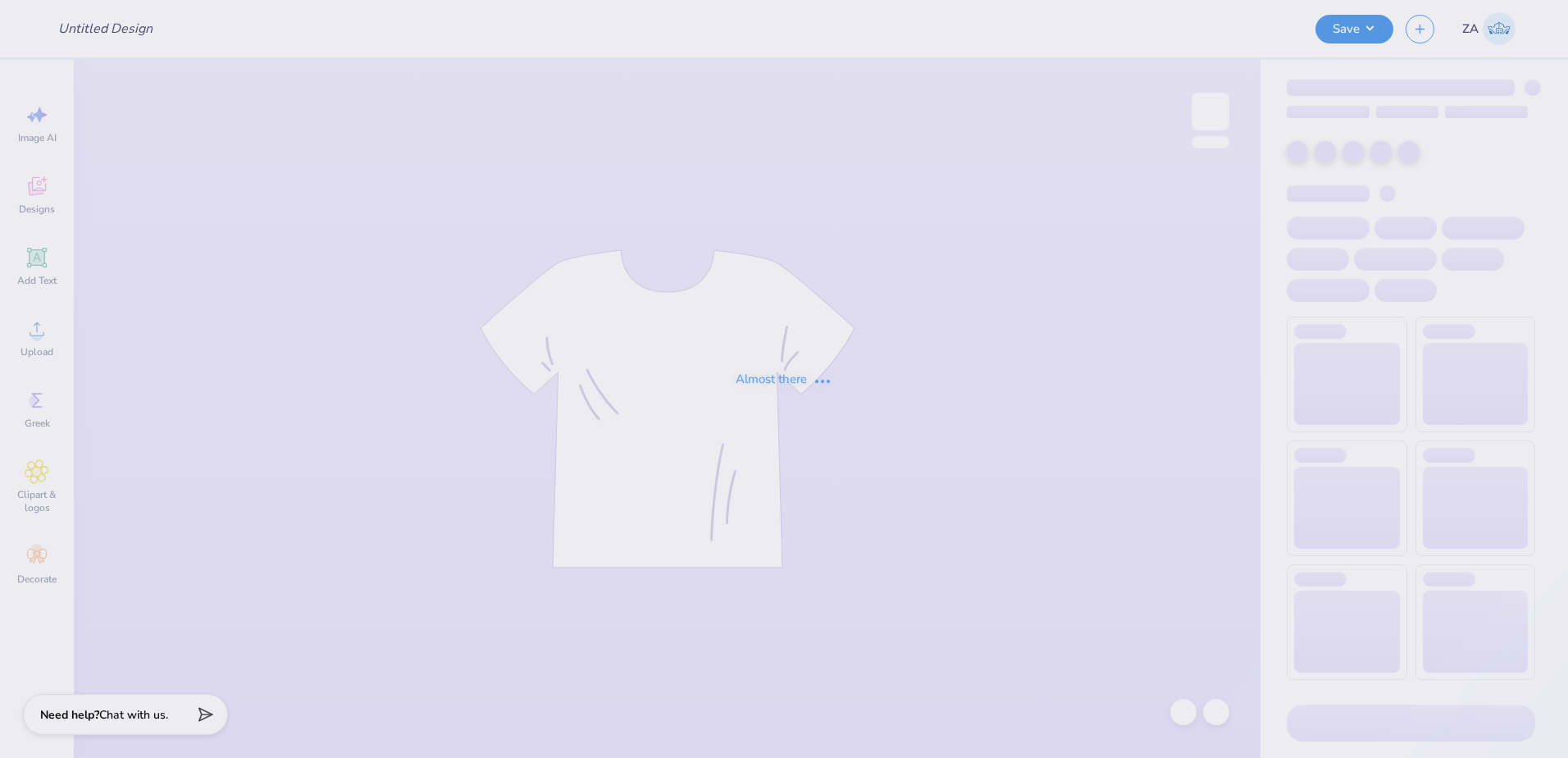
type input "THETA - Parent's Weekend"
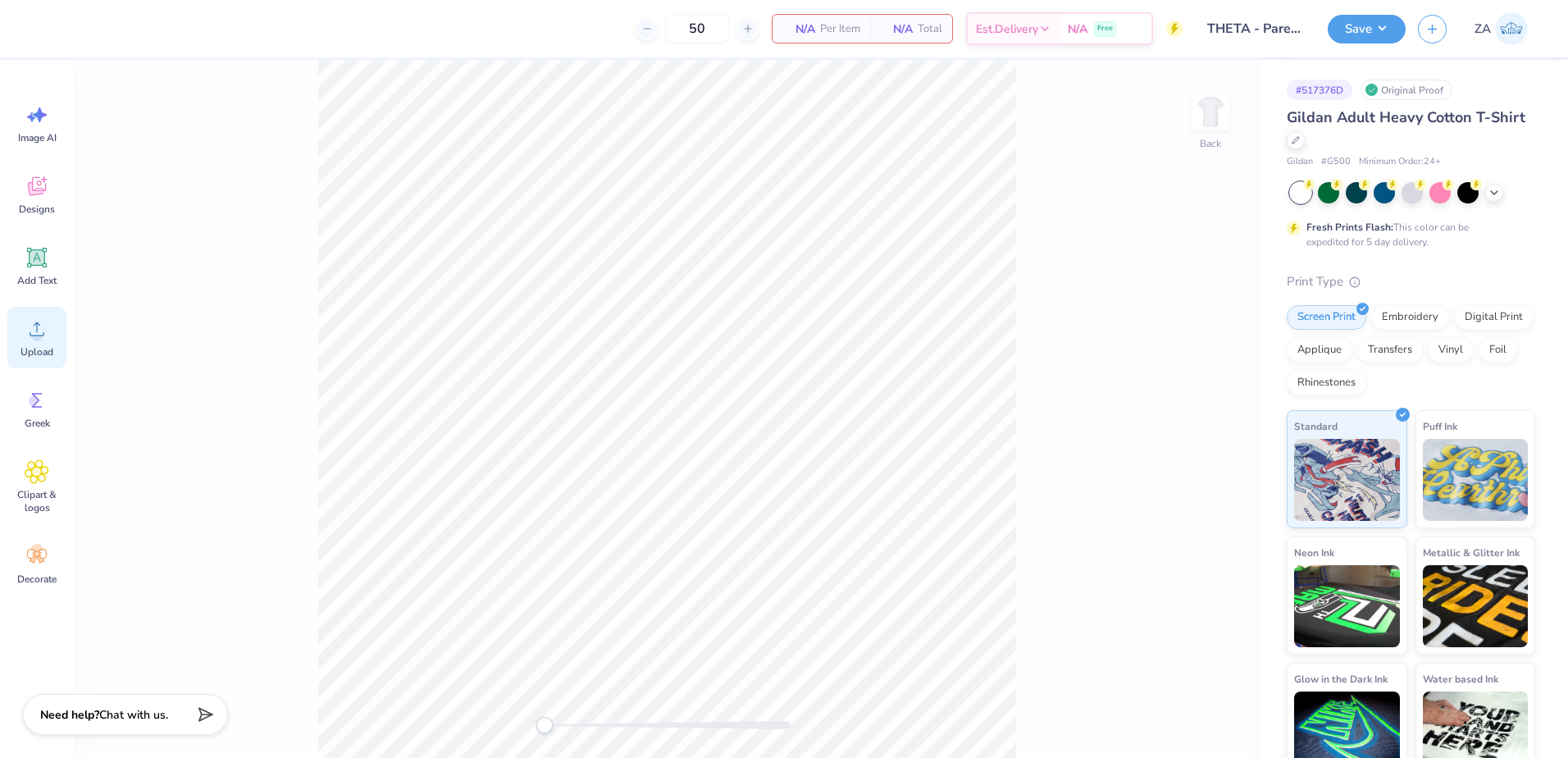
click at [38, 328] on icon at bounding box center [38, 329] width 25 height 25
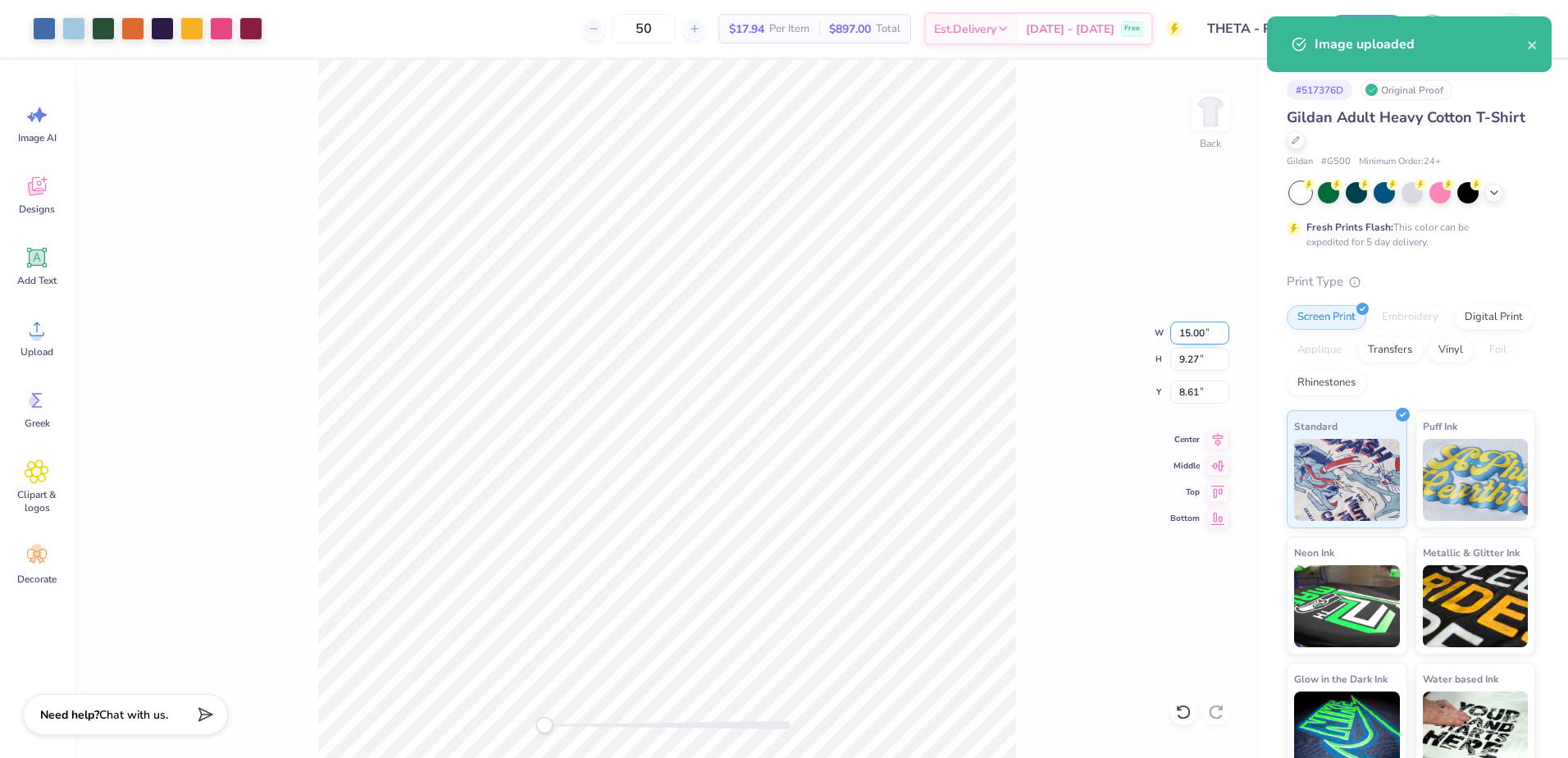
drag, startPoint x: 1180, startPoint y: 334, endPoint x: 1204, endPoint y: 333, distance: 24.0
click at [1204, 333] on input "15.00" at bounding box center [1200, 334] width 59 height 23
type input "8"
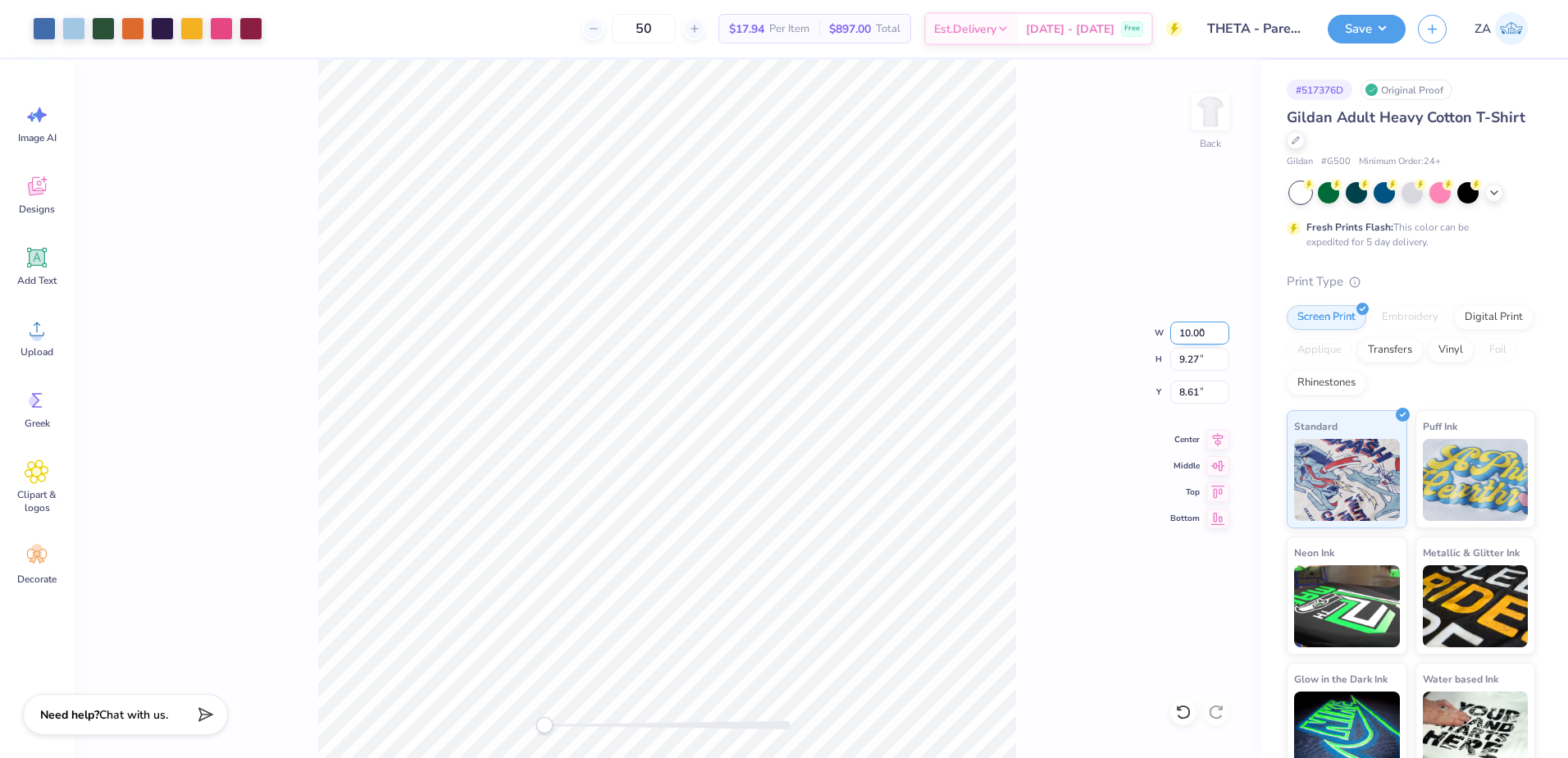
type input "10.00"
click at [1201, 116] on img at bounding box center [1210, 111] width 66 height 66
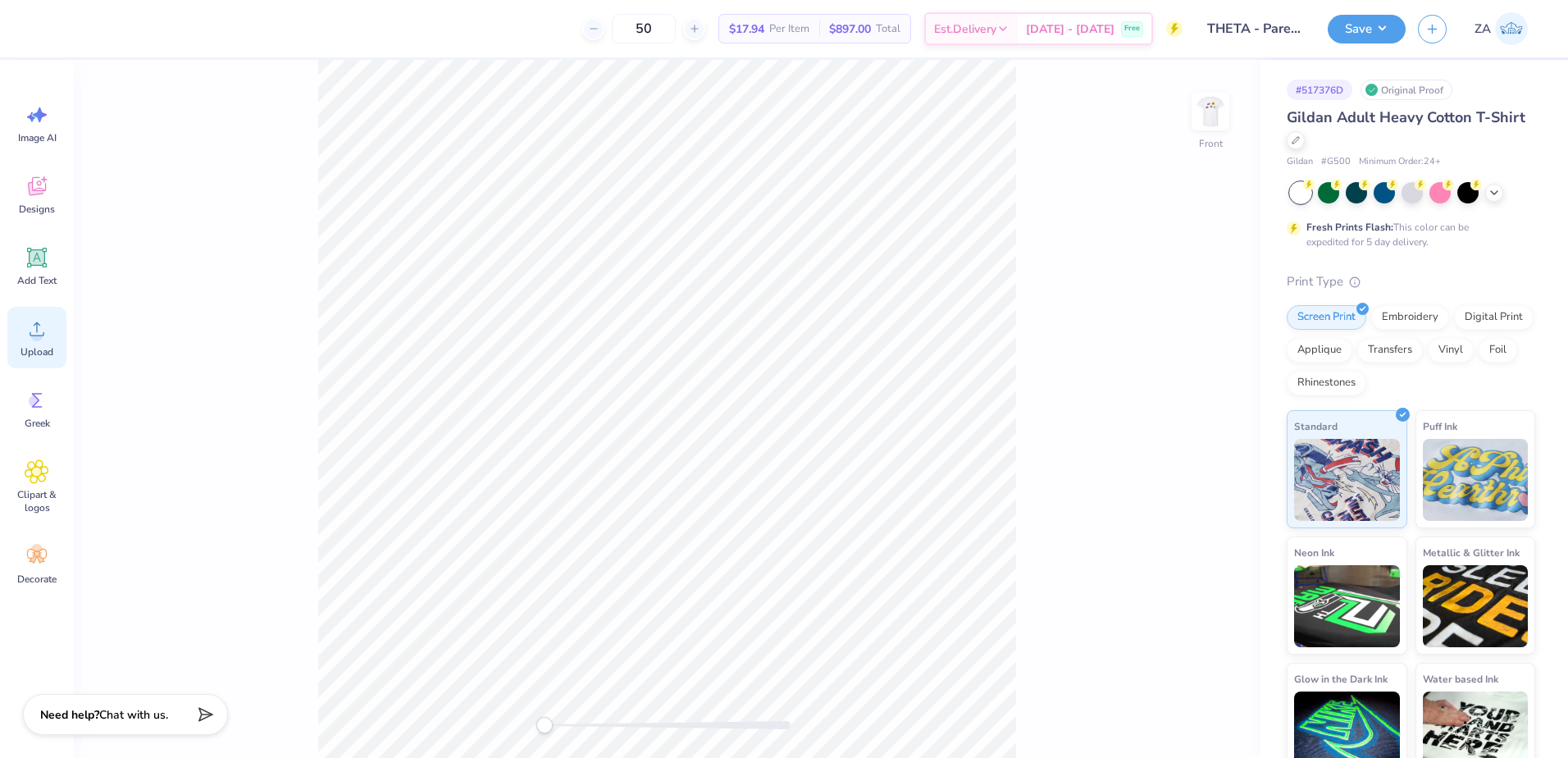
click at [28, 309] on div "Upload" at bounding box center [37, 338] width 59 height 62
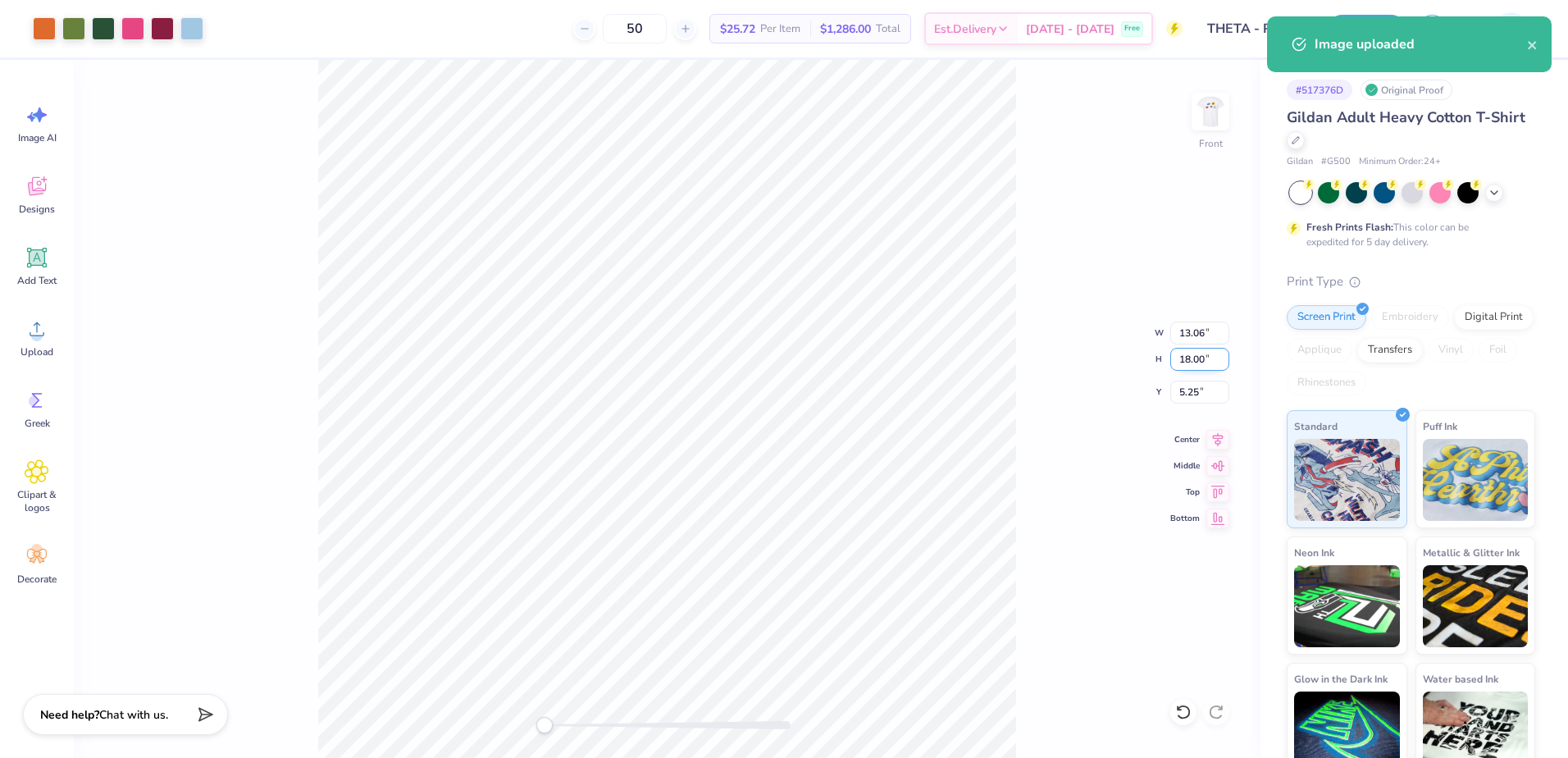
drag, startPoint x: 1178, startPoint y: 362, endPoint x: 1205, endPoint y: 360, distance: 27.1
click at [1205, 360] on input "18.00" at bounding box center [1200, 359] width 59 height 23
type input "14.00"
click at [1195, 395] on input "5.25" at bounding box center [1200, 392] width 59 height 23
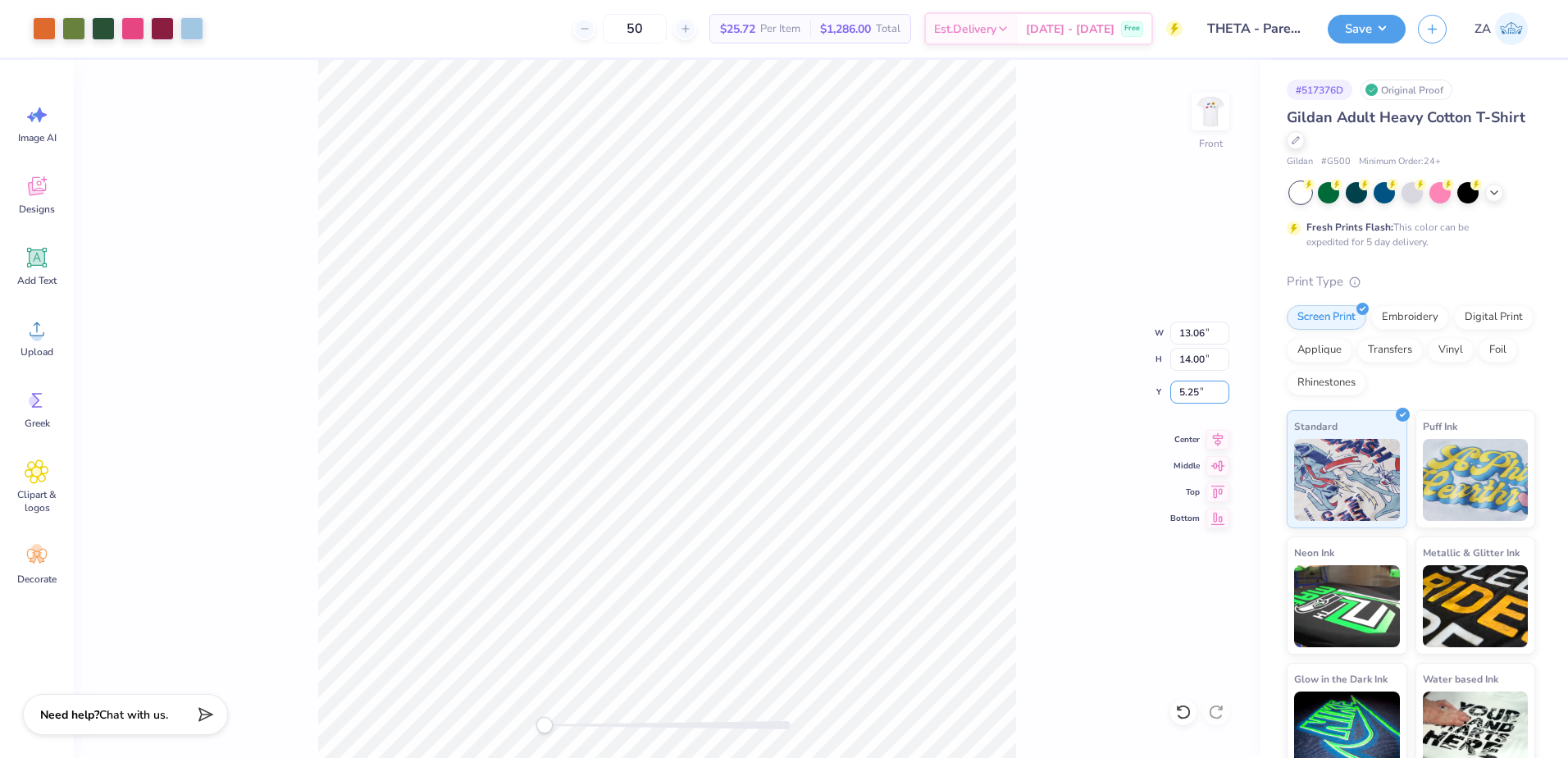
drag, startPoint x: 1205, startPoint y: 393, endPoint x: 1164, endPoint y: 391, distance: 41.0
click at [1164, 391] on div "Front W 13.06 13.06 " H 14.00 14.00 " Y 5.25 5.25 " Center Middle Top Bottom" at bounding box center [667, 409] width 1186 height 698
click at [1220, 113] on img at bounding box center [1210, 111] width 66 height 66
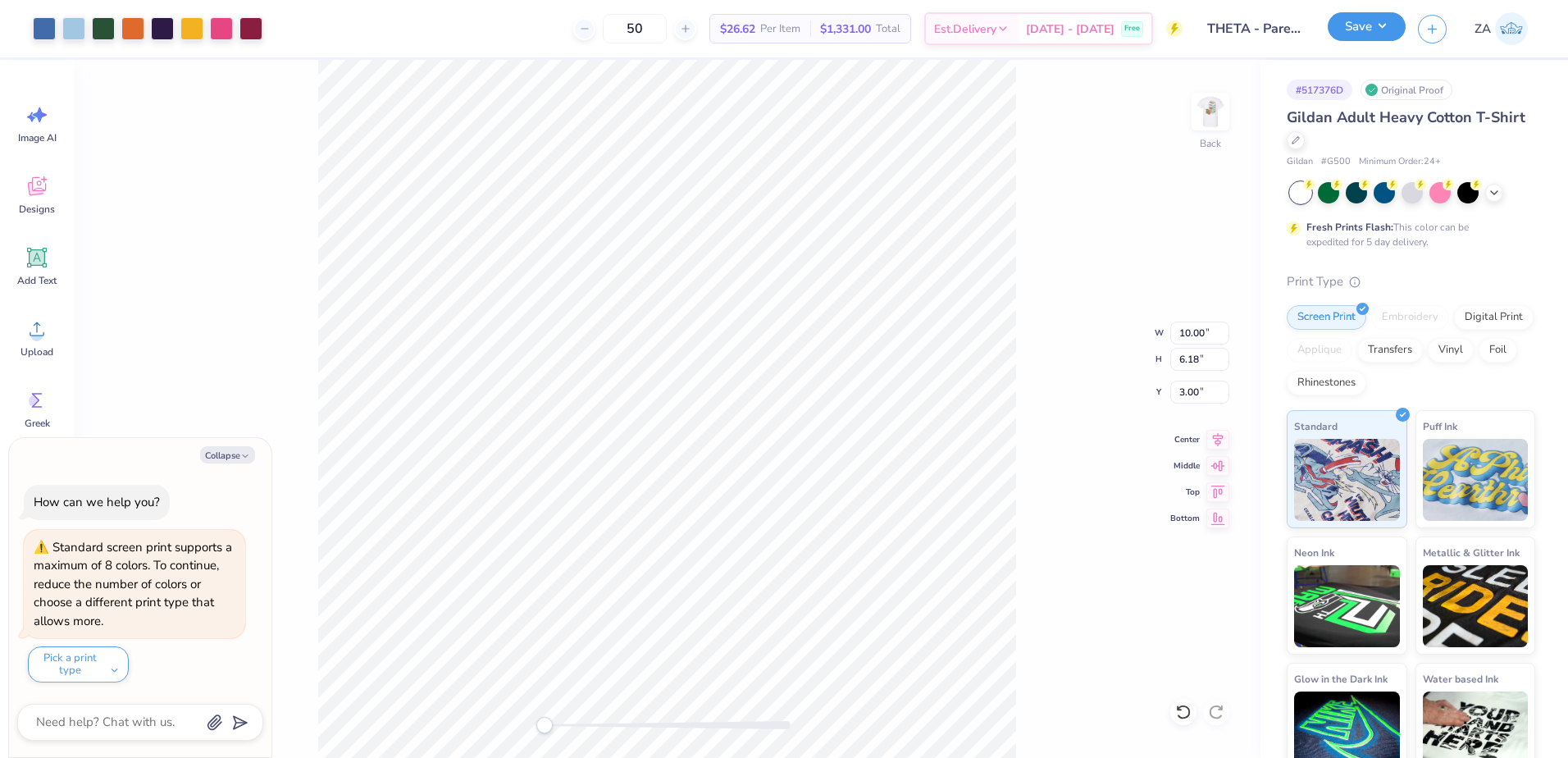
click at [1365, 34] on button "Save" at bounding box center [1366, 27] width 78 height 28
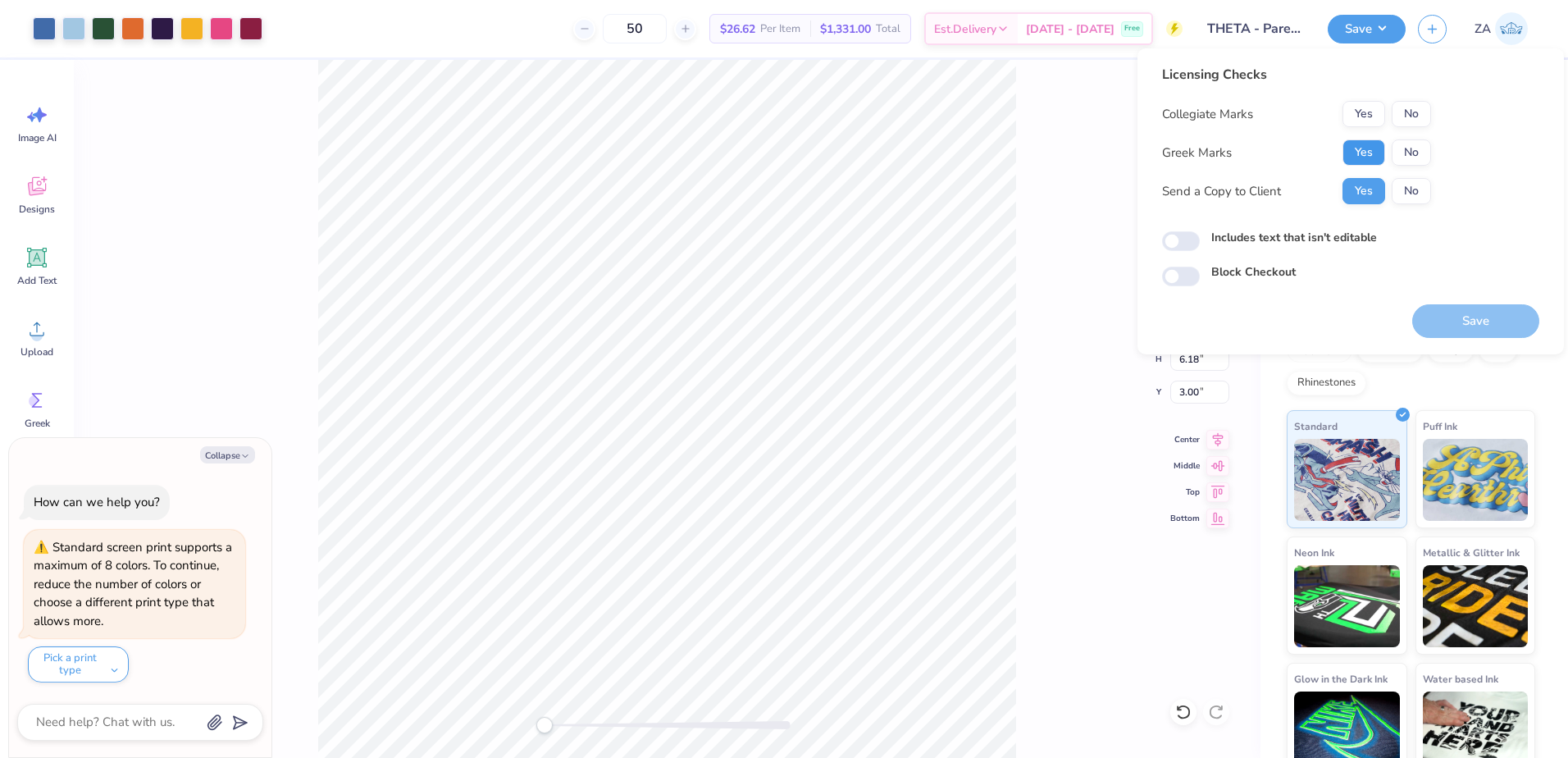
click at [1371, 153] on button "Yes" at bounding box center [1363, 152] width 43 height 26
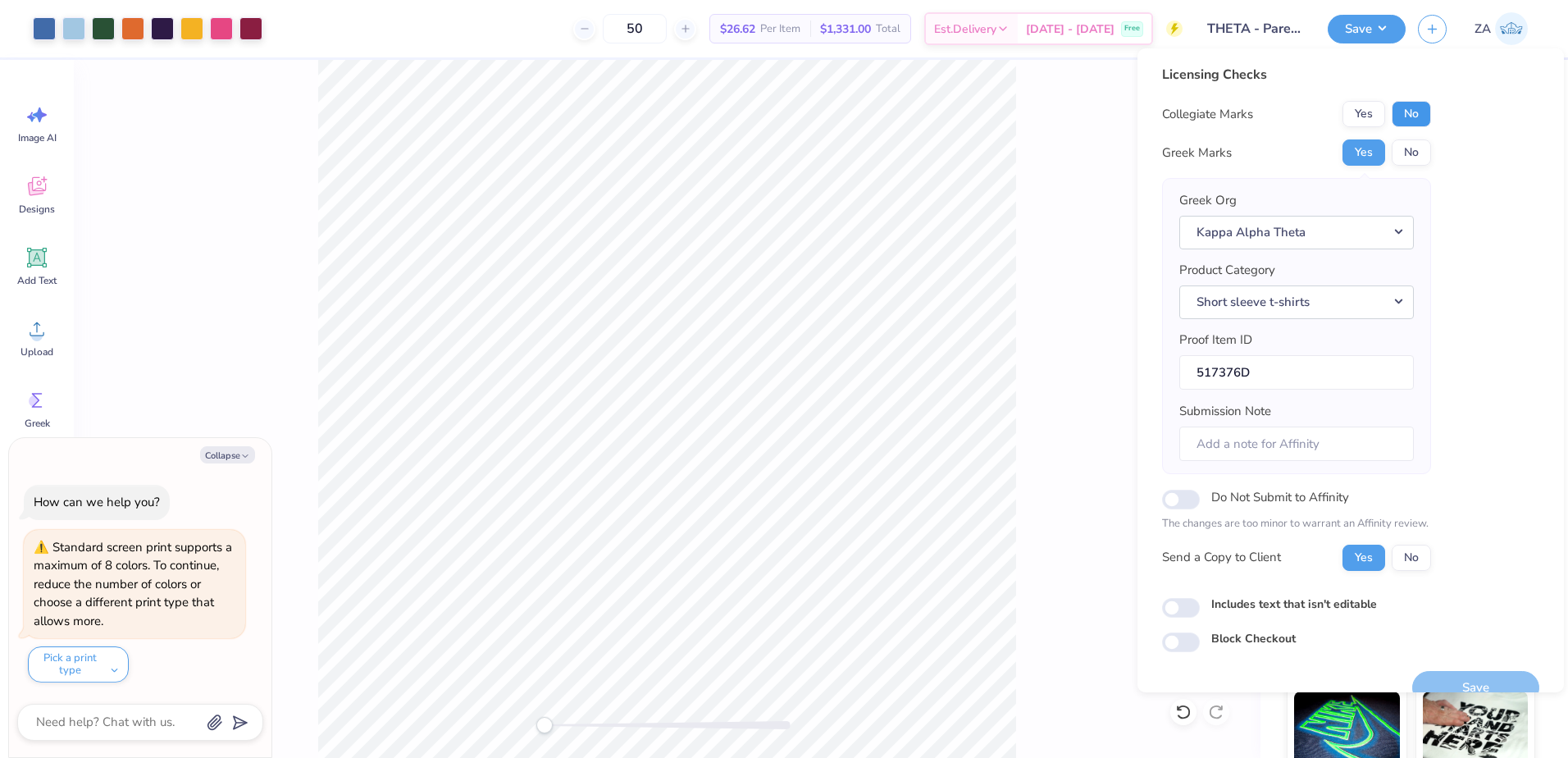
click at [1423, 115] on button "No" at bounding box center [1410, 113] width 39 height 26
click at [1471, 680] on button "Save" at bounding box center [1475, 688] width 127 height 33
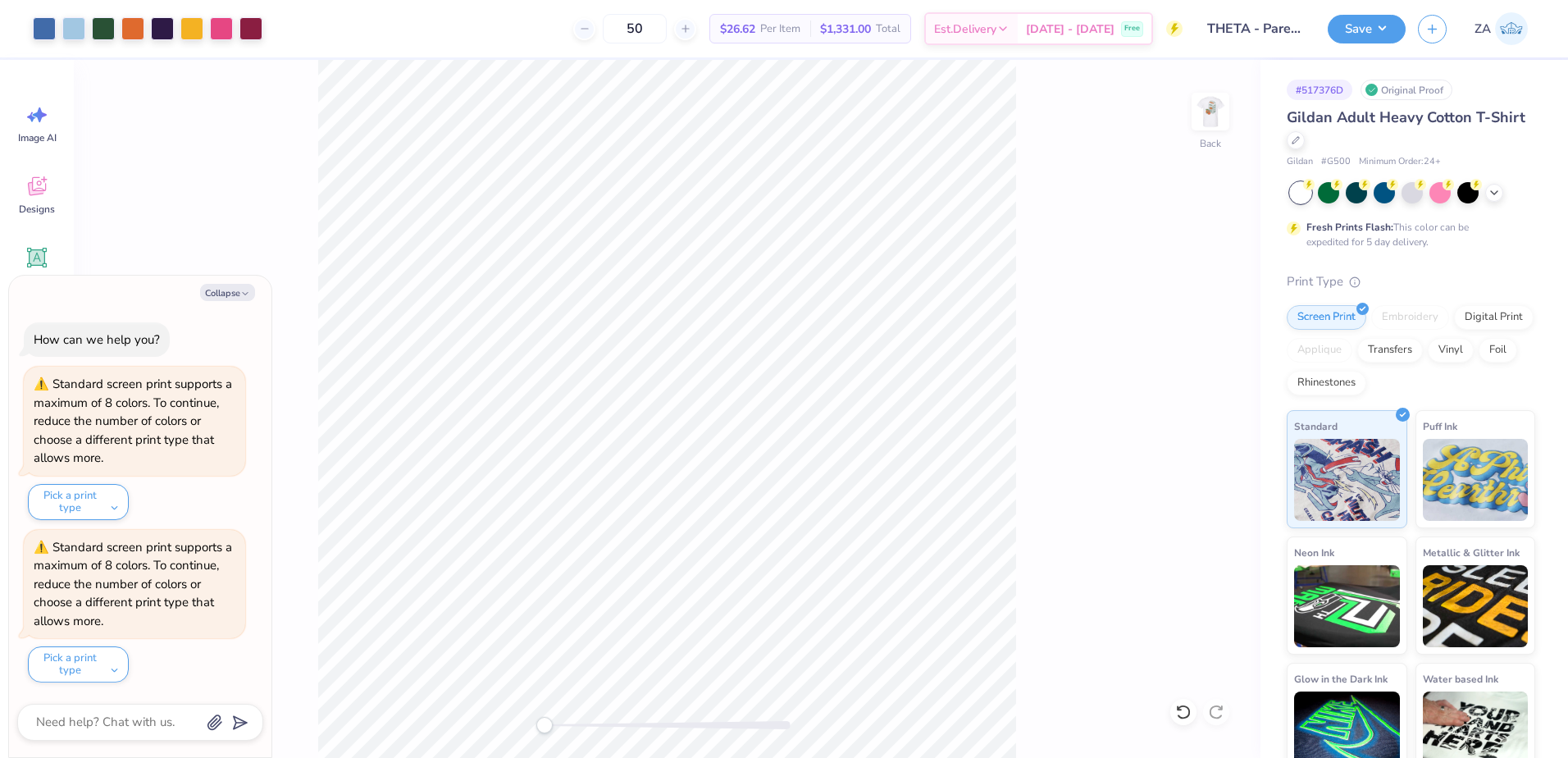
click at [16, 27] on div "Art colors" at bounding box center [131, 28] width 263 height 58
click at [285, 33] on div "50 $26.62 Per Item $1,331.00 Total Est. Delivery Sep 22 - 25 Free" at bounding box center [729, 28] width 908 height 58
click at [111, 668] on button "Pick a print type" at bounding box center [78, 664] width 101 height 36
click at [211, 288] on button "Collapse" at bounding box center [228, 292] width 55 height 18
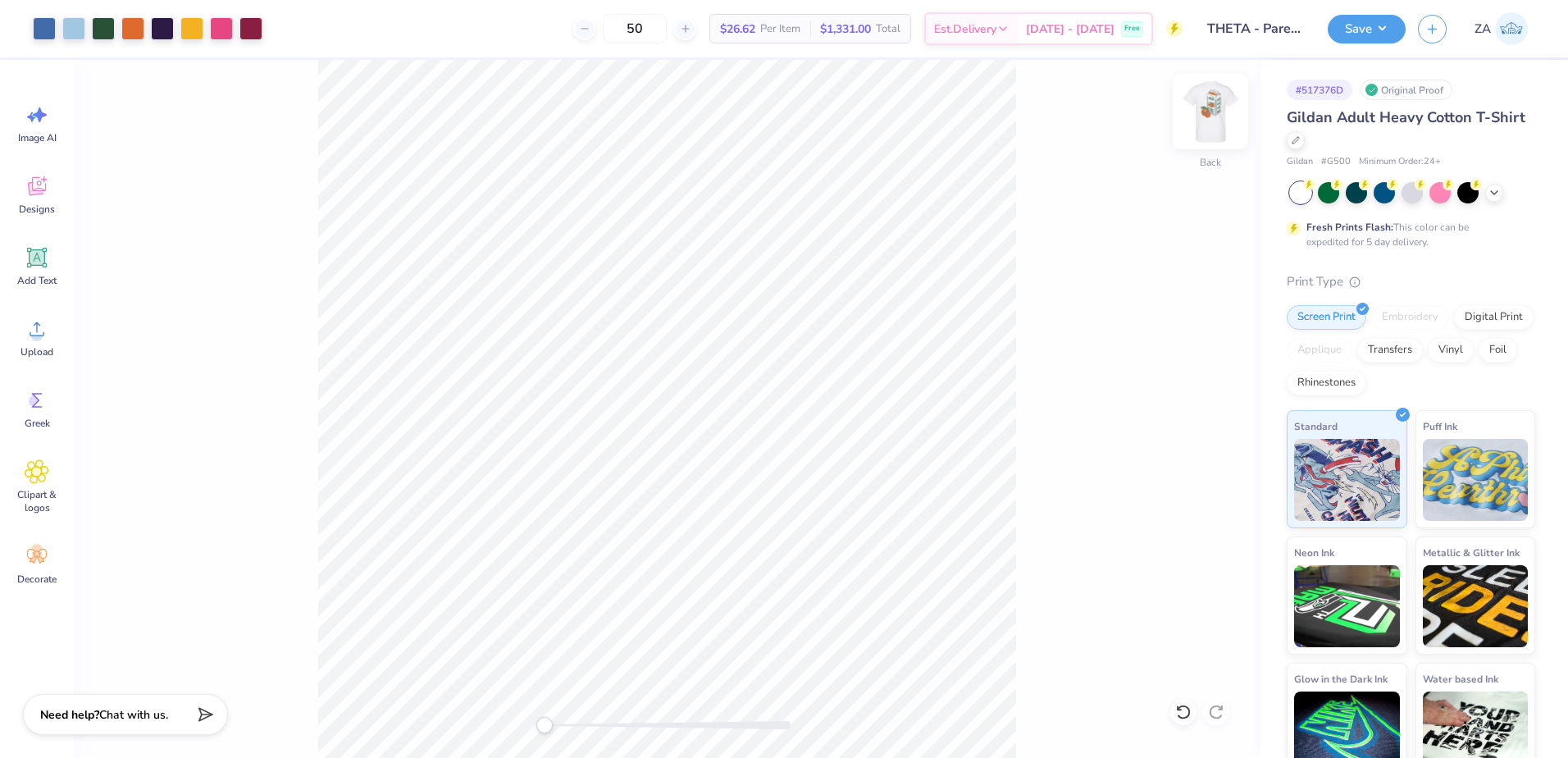
click at [1216, 118] on img at bounding box center [1210, 111] width 66 height 66
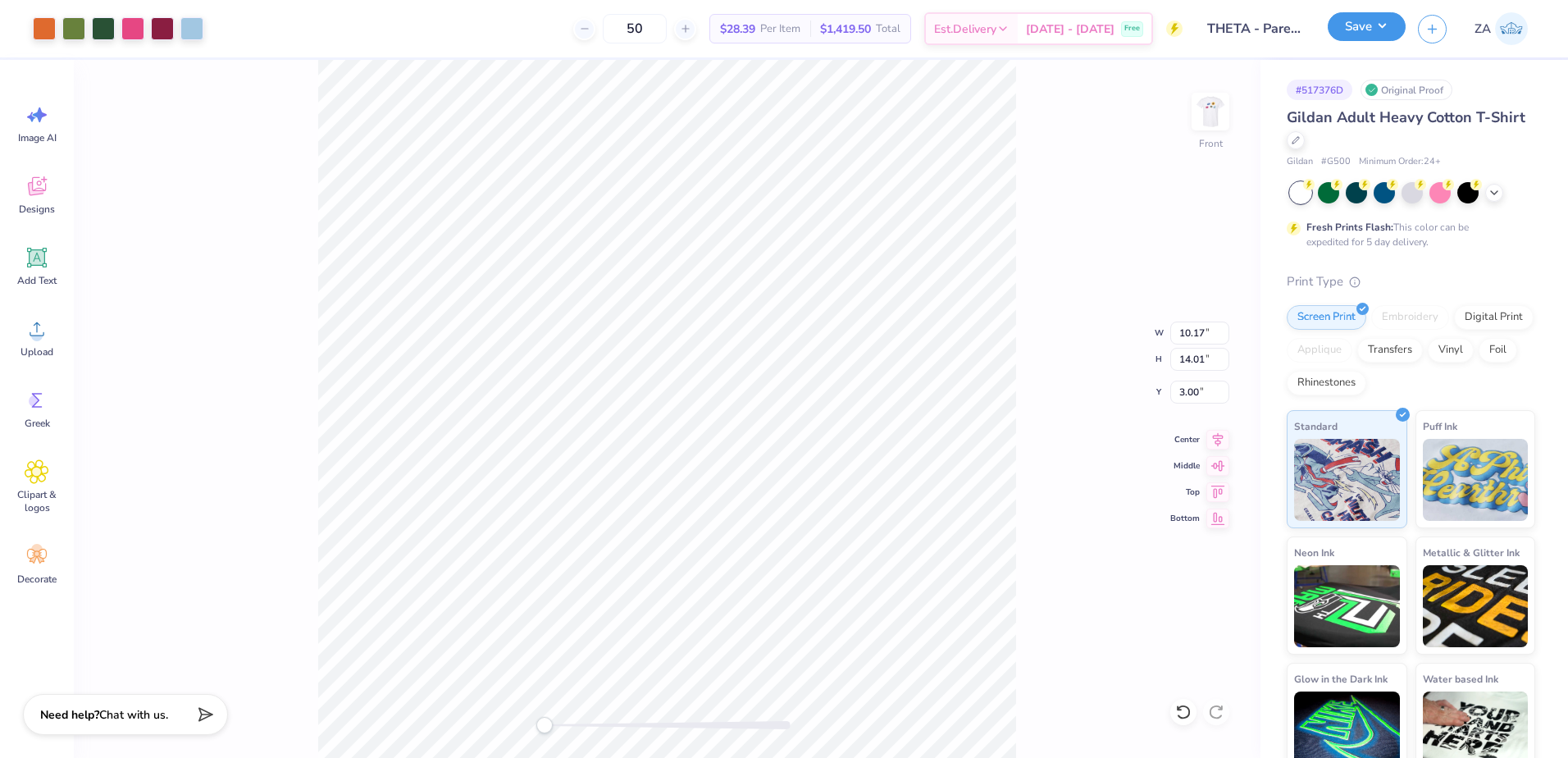
click at [1369, 27] on button "Save" at bounding box center [1366, 27] width 78 height 28
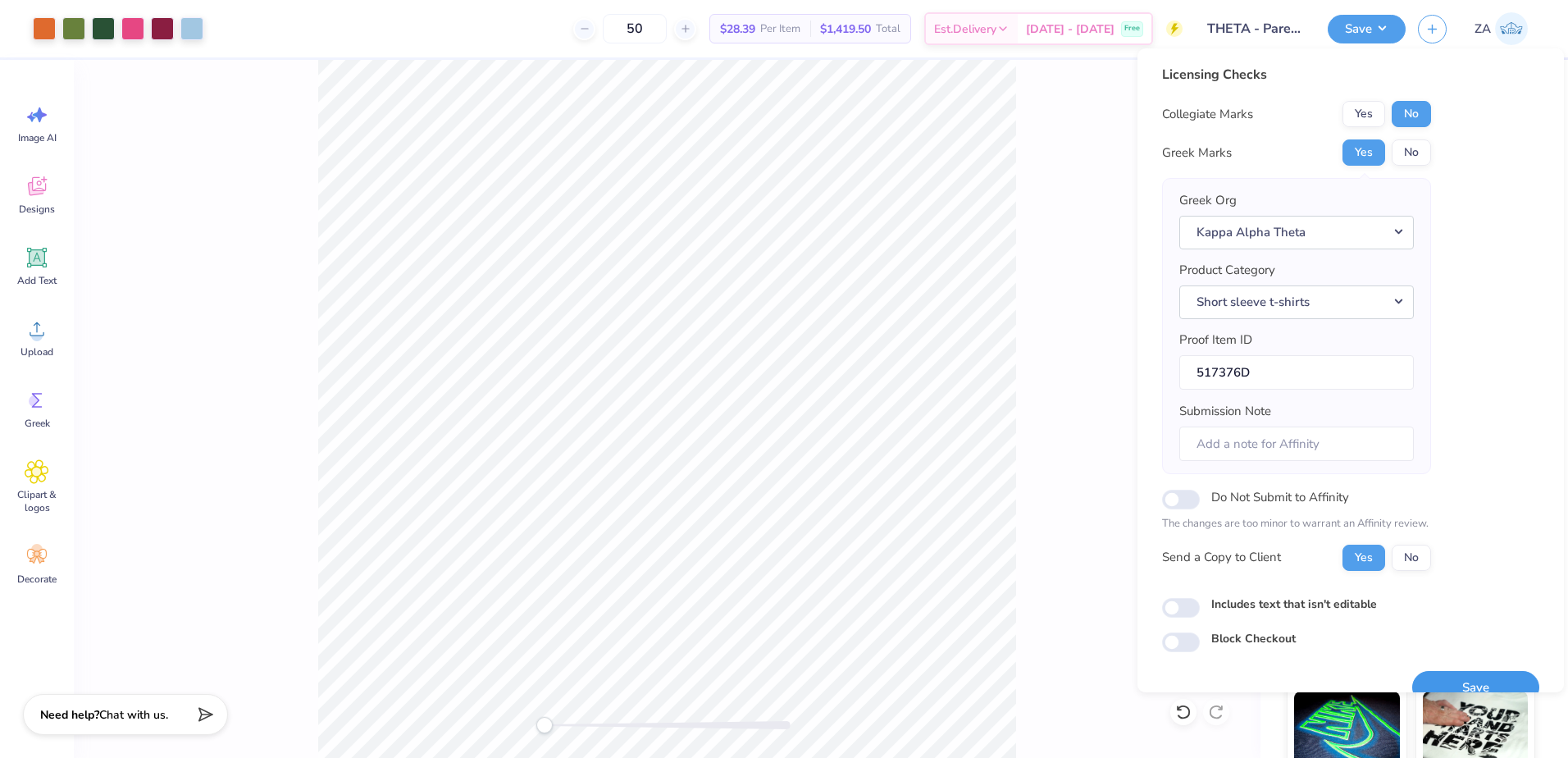
click at [1445, 681] on button "Save" at bounding box center [1475, 688] width 127 height 33
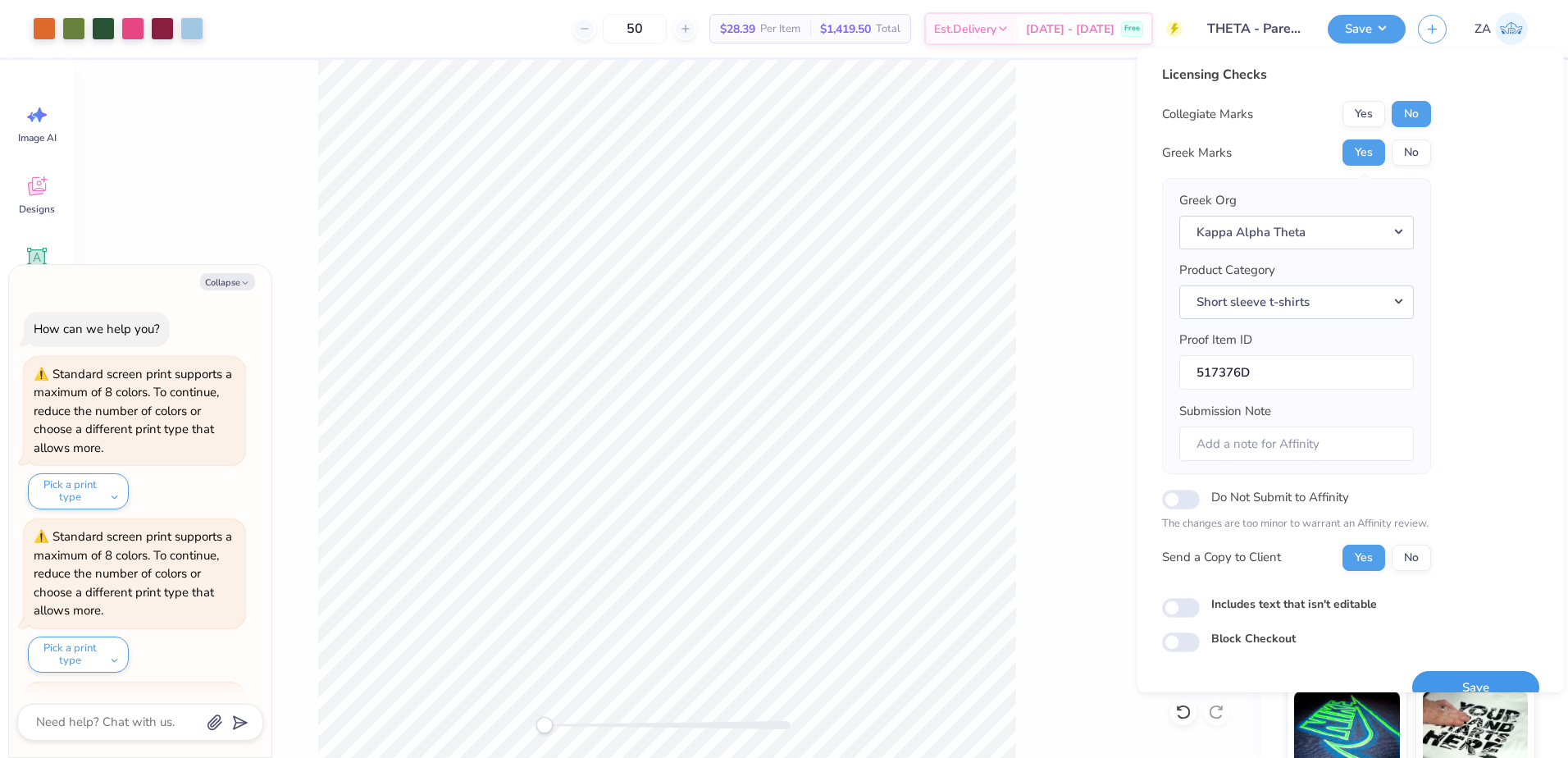
click at [1445, 681] on button "Save" at bounding box center [1475, 688] width 127 height 33
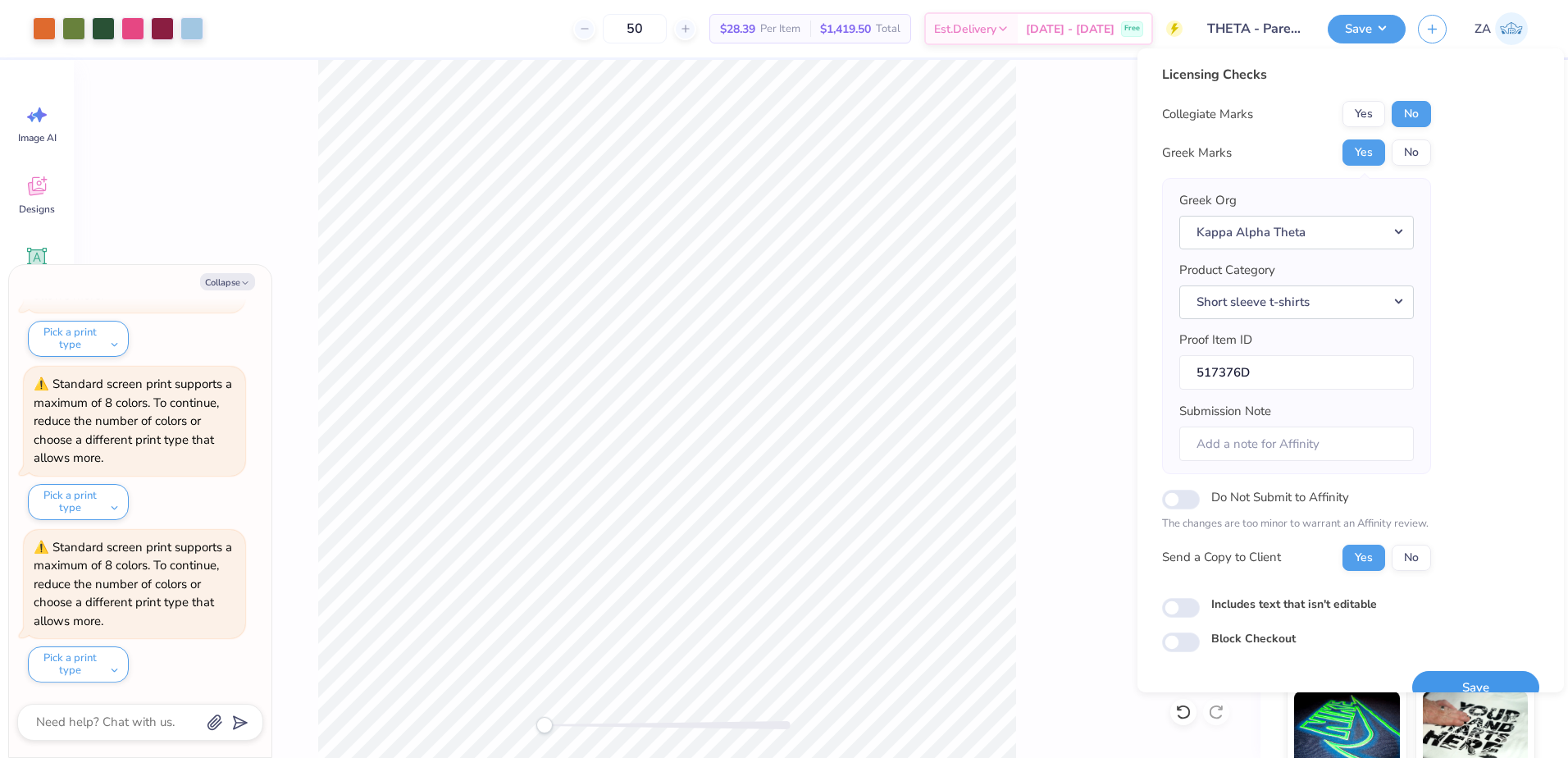
click at [1445, 681] on button "Save" at bounding box center [1475, 688] width 127 height 33
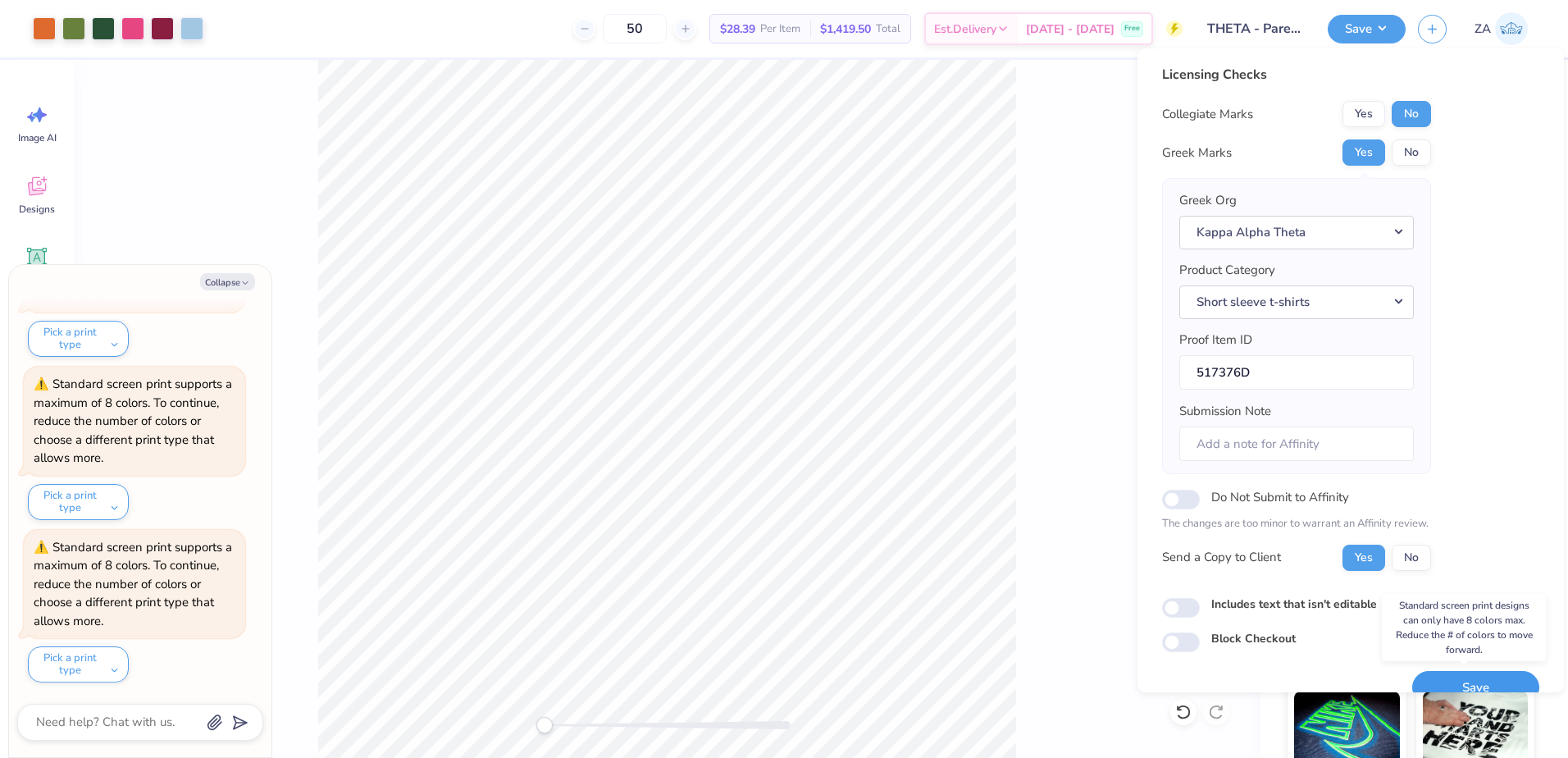
click at [1445, 681] on button "Save" at bounding box center [1475, 688] width 127 height 33
click at [1088, 579] on div "Front W 10.17 10.17 " H 14.01 14.01 " Y 3.00 3.00 " Center Middle Top Bottom" at bounding box center [667, 409] width 1186 height 698
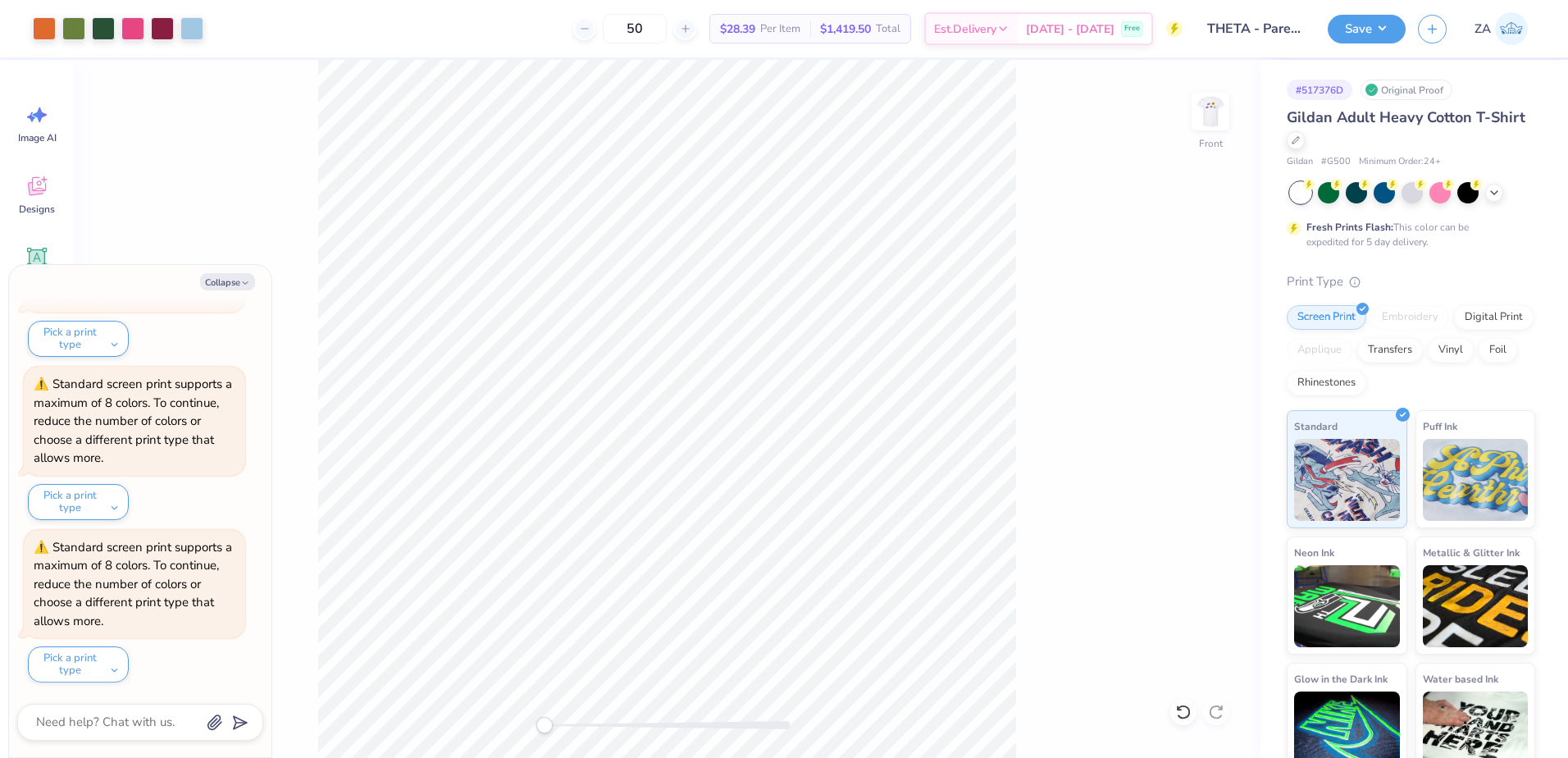
click at [1220, 110] on img at bounding box center [1210, 111] width 33 height 33
click at [188, 29] on div at bounding box center [192, 28] width 23 height 23
type textarea "x"
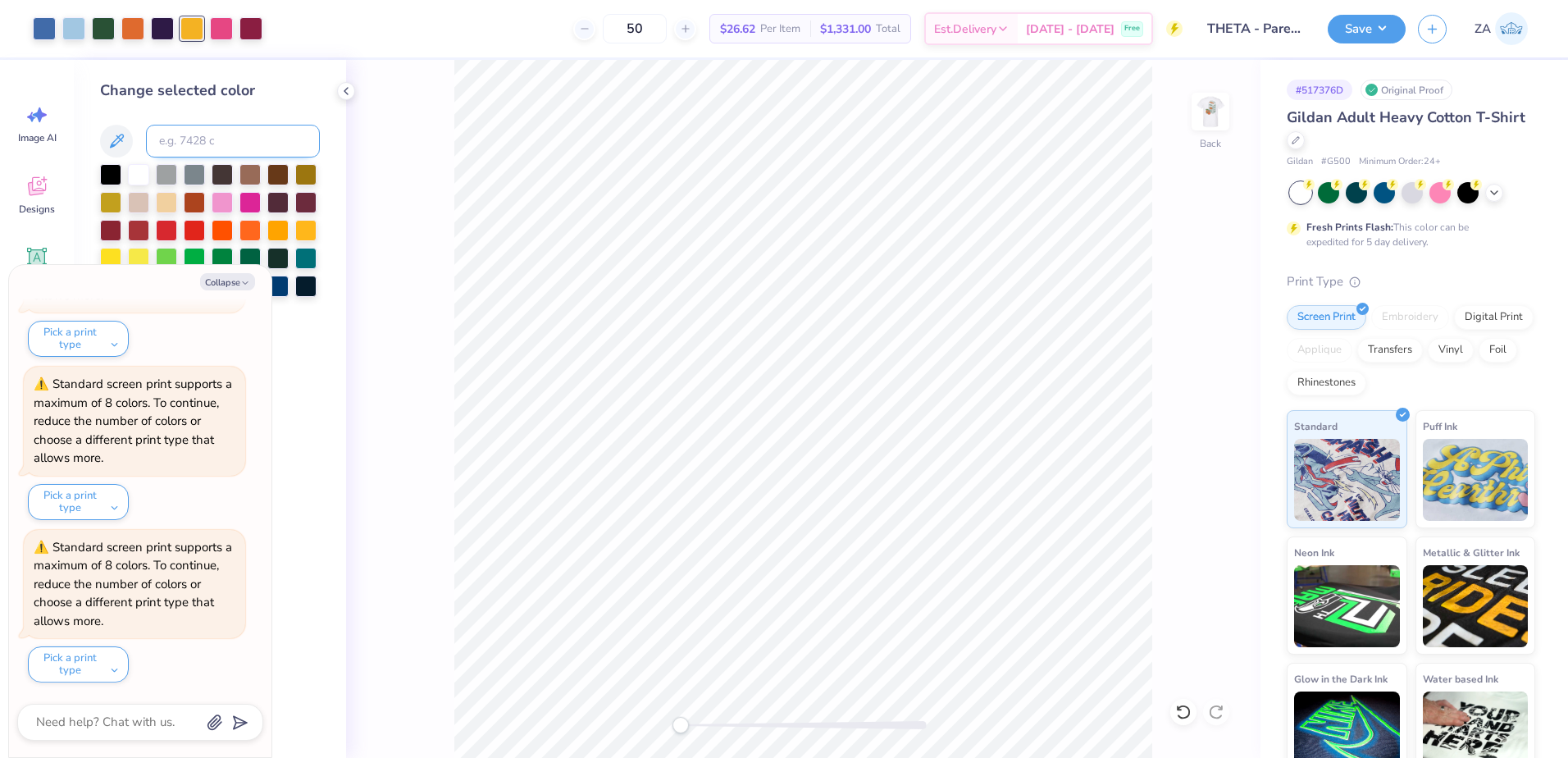
click at [202, 152] on input at bounding box center [233, 141] width 174 height 33
type input "7578"
type textarea "x"
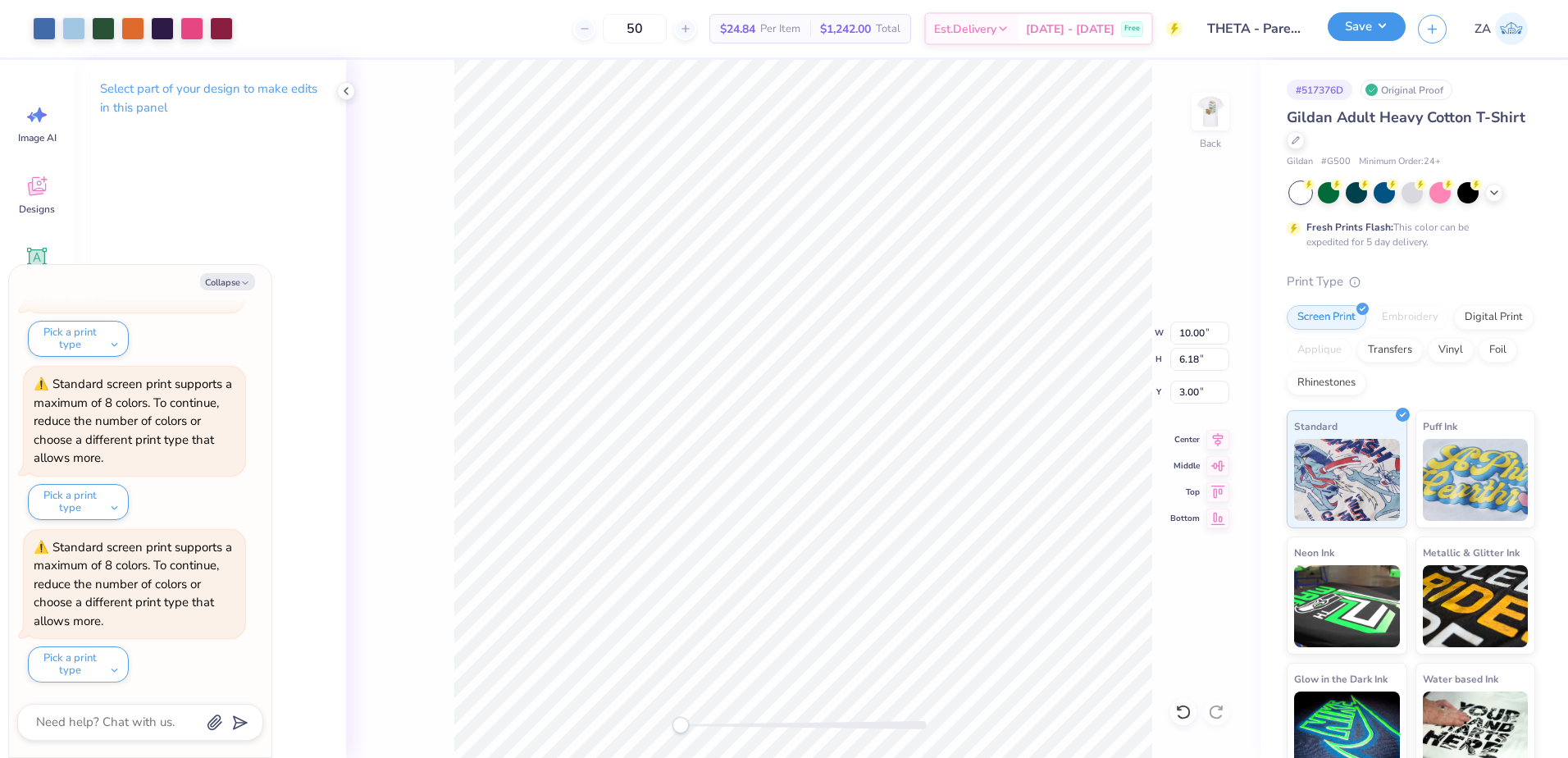
click at [1382, 30] on button "Save" at bounding box center [1366, 27] width 78 height 28
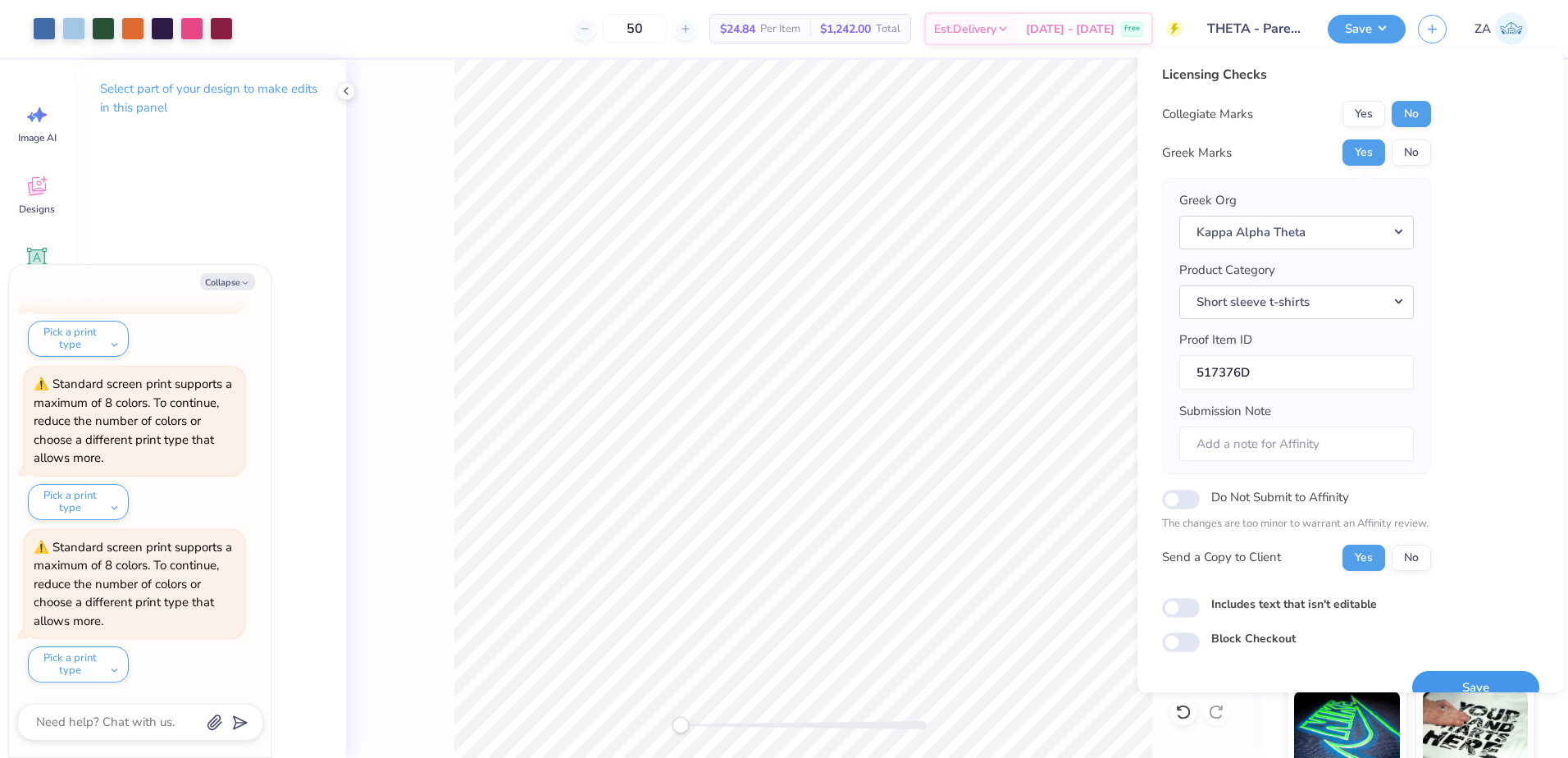
click at [1465, 675] on button "Save" at bounding box center [1475, 688] width 127 height 33
type textarea "x"
